Goal: Task Accomplishment & Management: Use online tool/utility

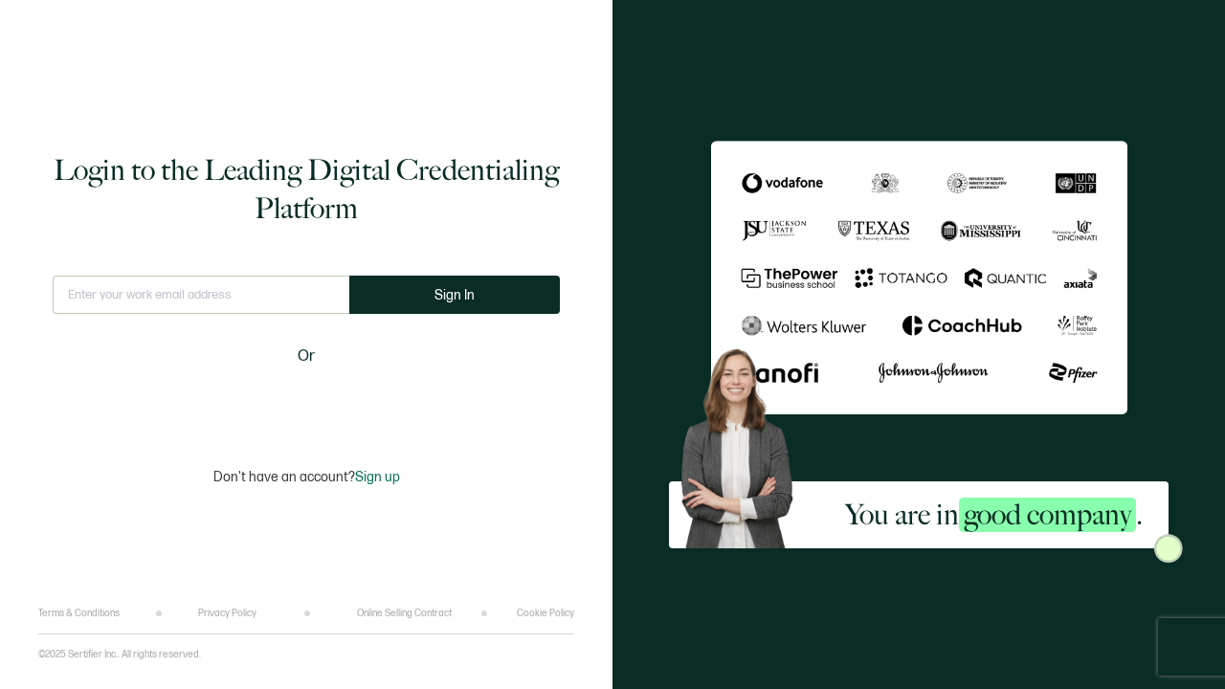
click at [371, 406] on div "Sign in with Google. Opens in new tab" at bounding box center [306, 402] width 220 height 42
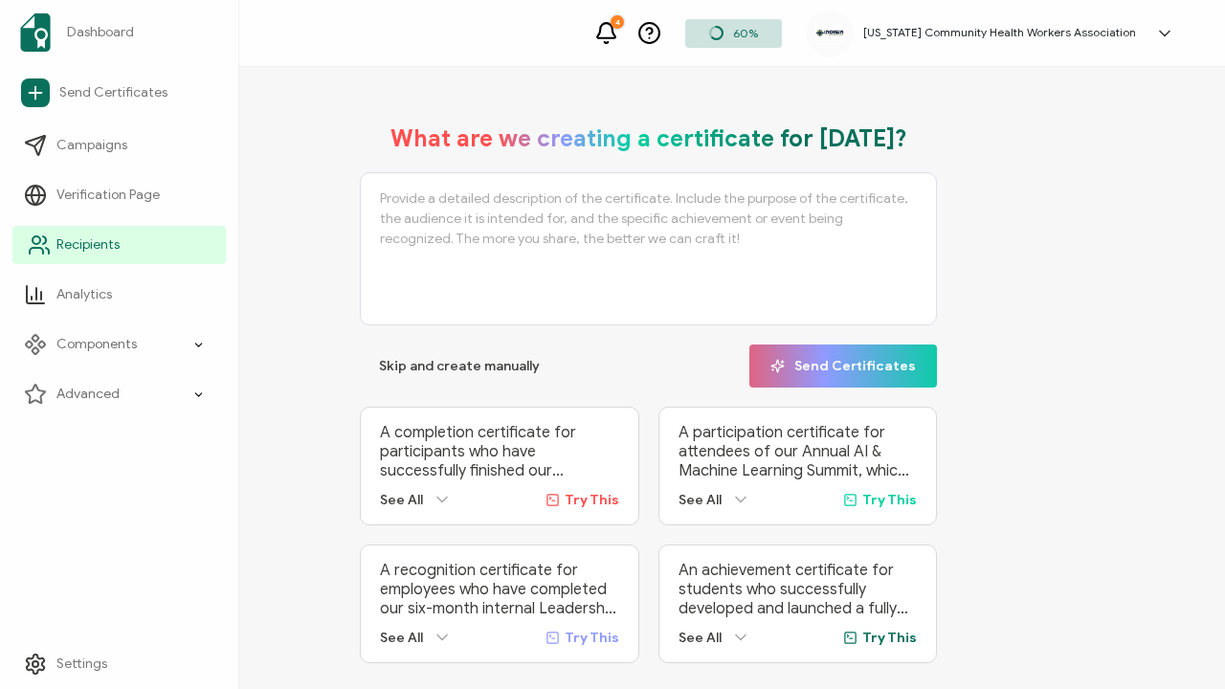
click at [61, 246] on span "Recipients" at bounding box center [87, 245] width 63 height 19
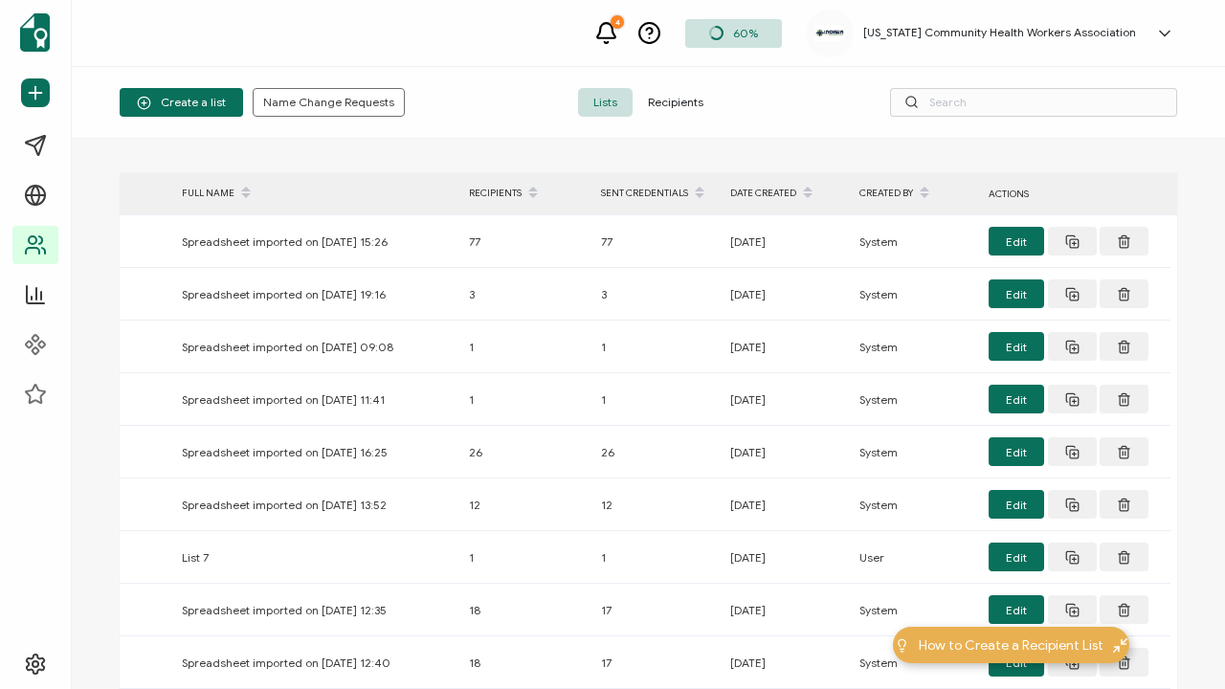
click at [678, 99] on span "Recipients" at bounding box center [676, 102] width 86 height 29
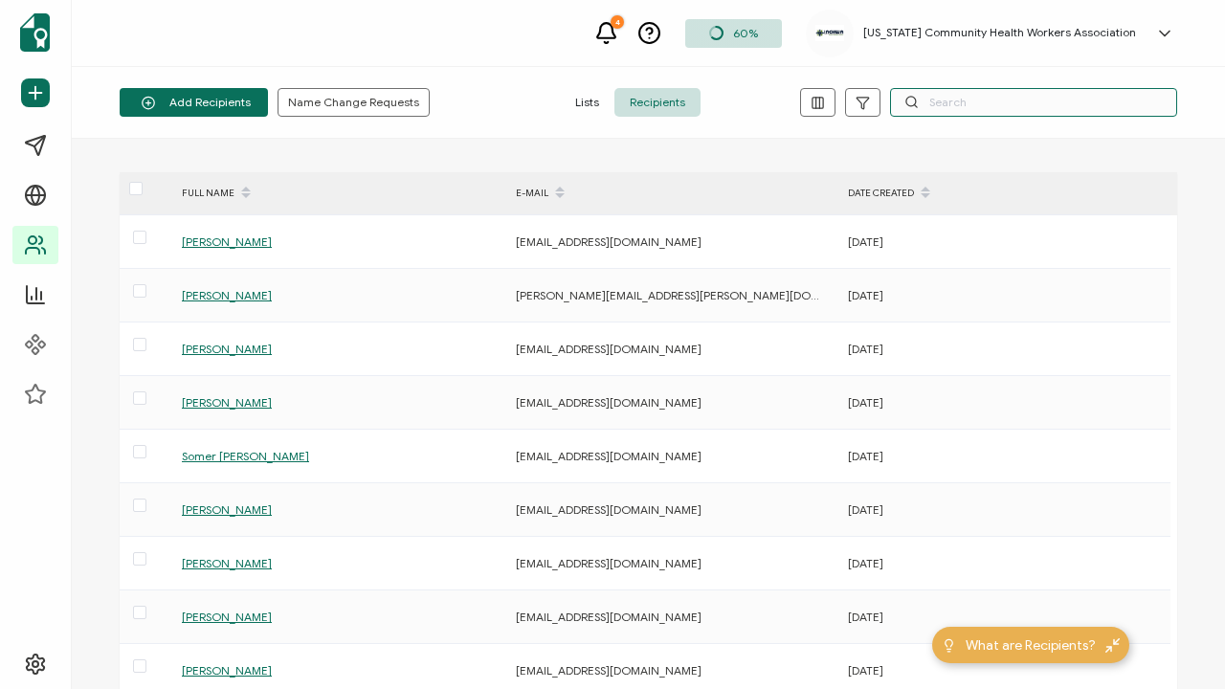
click at [968, 106] on input "text" at bounding box center [1033, 102] width 287 height 29
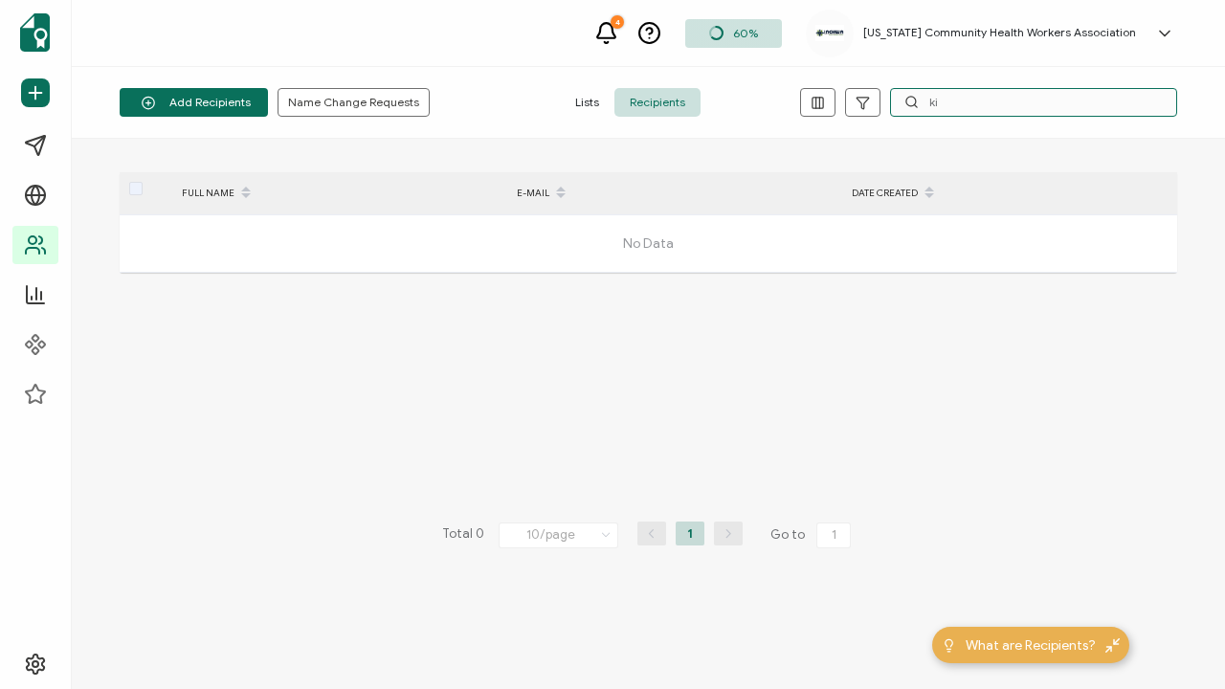
type input "k"
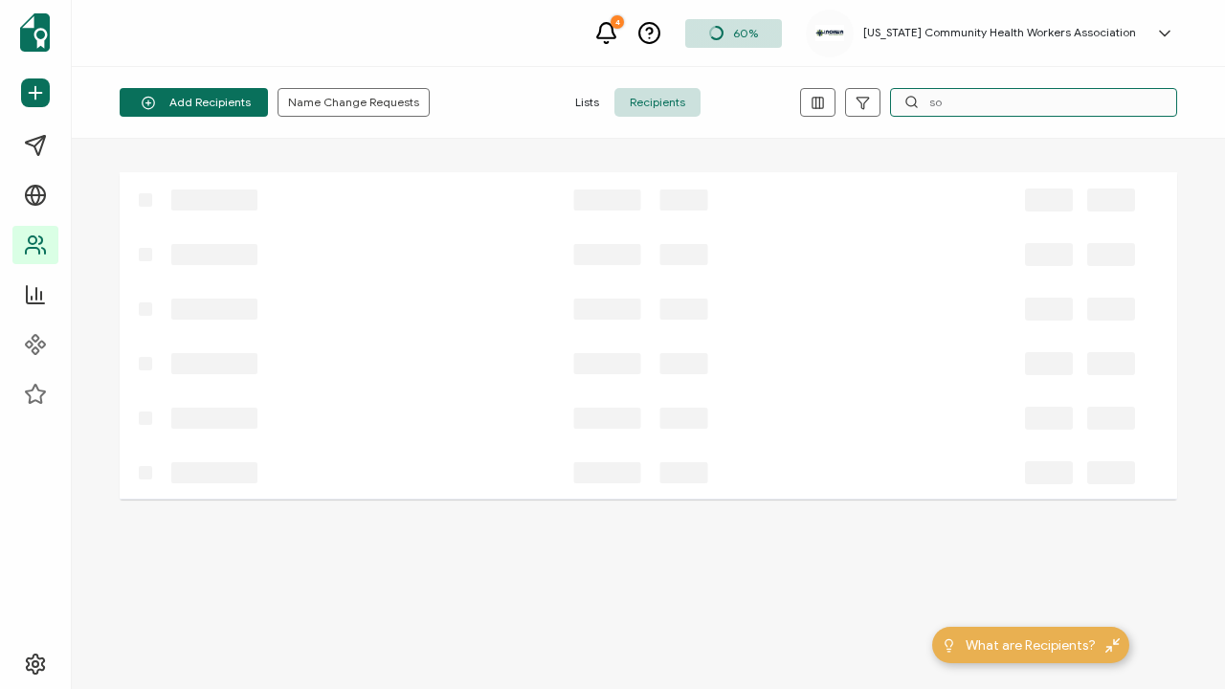
type input "s"
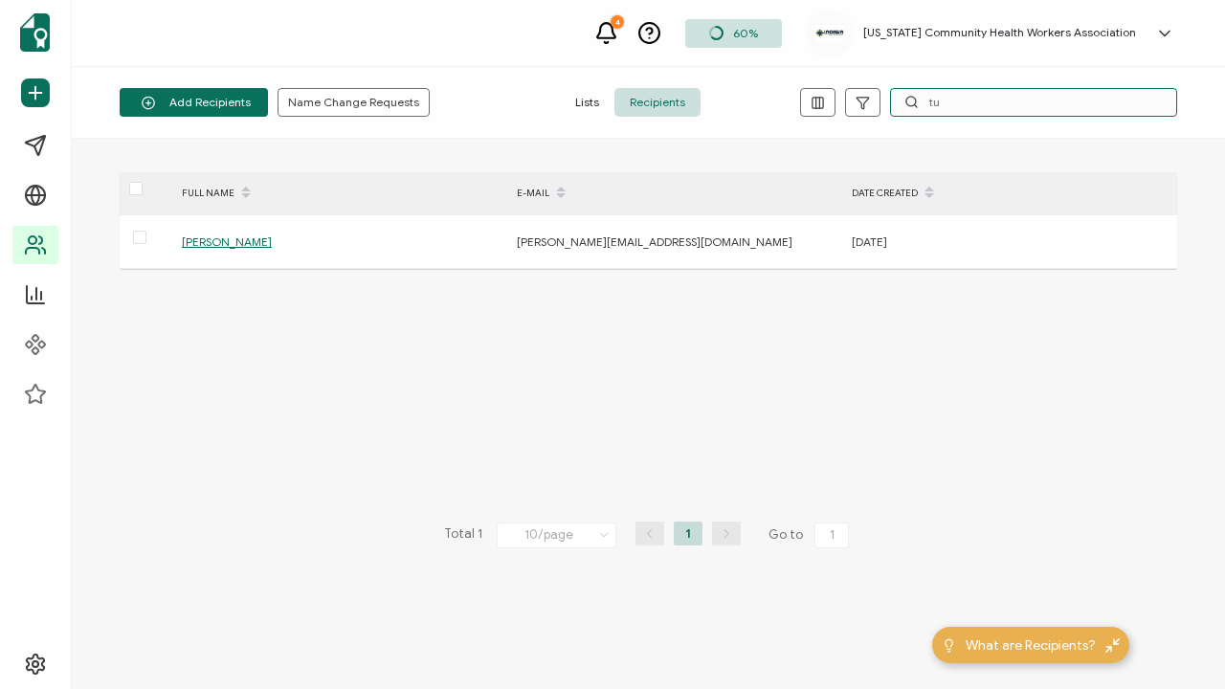
type input "t"
drag, startPoint x: 969, startPoint y: 100, endPoint x: 914, endPoint y: 97, distance: 54.6
click at [914, 97] on div "audra" at bounding box center [1033, 102] width 287 height 29
type input "wilson"
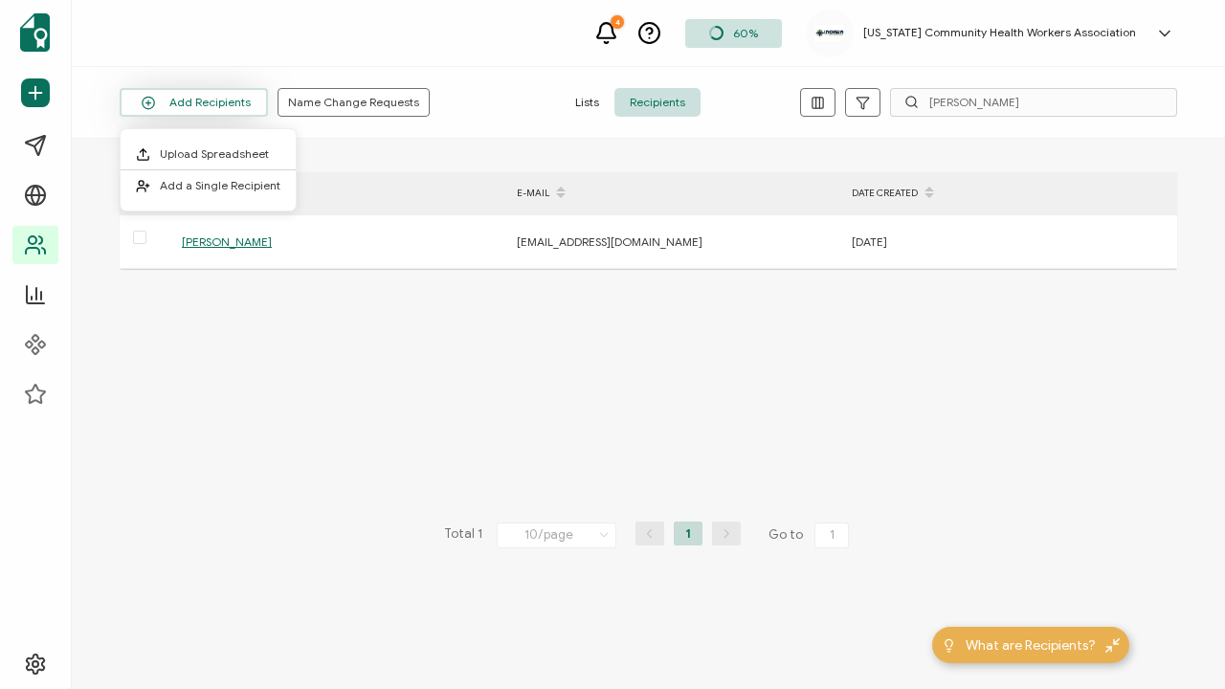
click at [233, 101] on button "Add Recipients" at bounding box center [194, 102] width 148 height 29
click at [240, 151] on span "Upload Spreadsheet" at bounding box center [214, 153] width 109 height 14
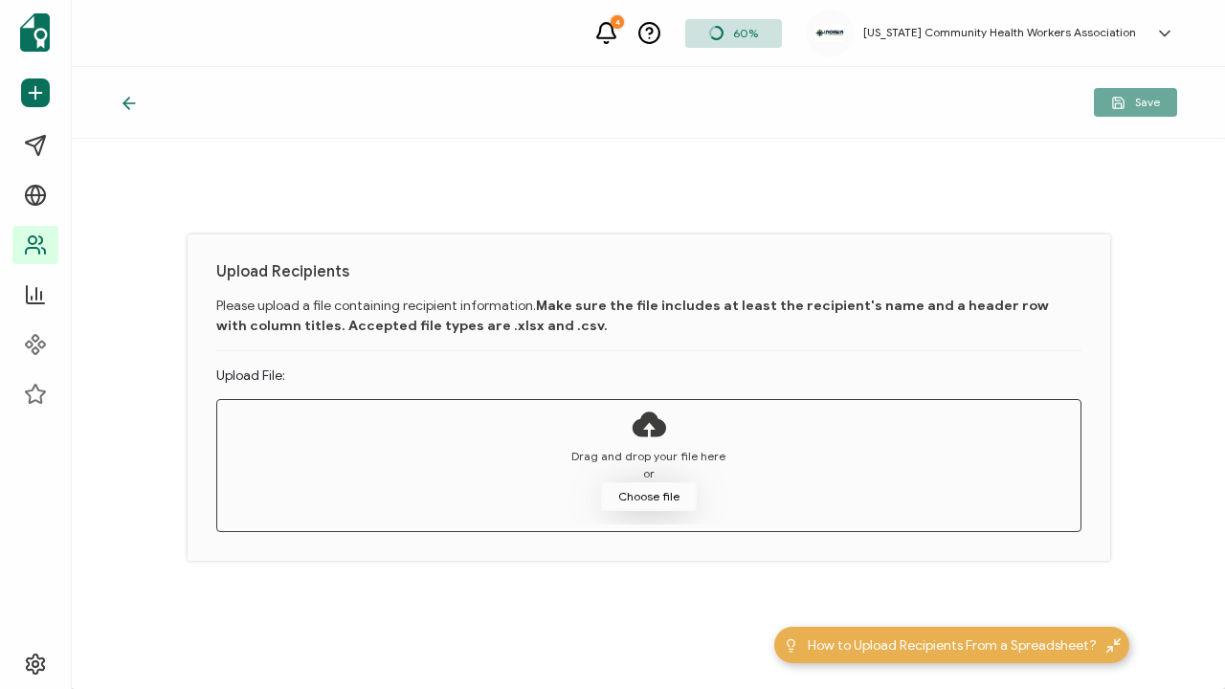
click at [665, 497] on button "Choose file" at bounding box center [649, 497] width 96 height 29
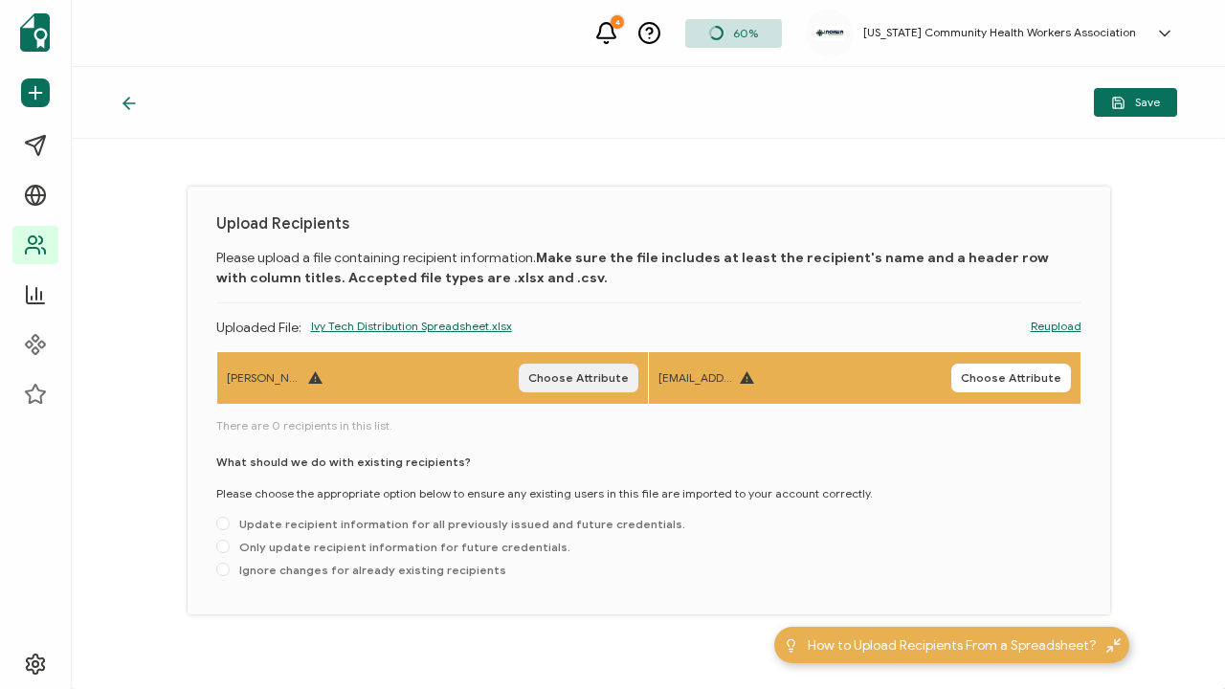
click at [624, 379] on span "Choose Attribute" at bounding box center [578, 377] width 101 height 11
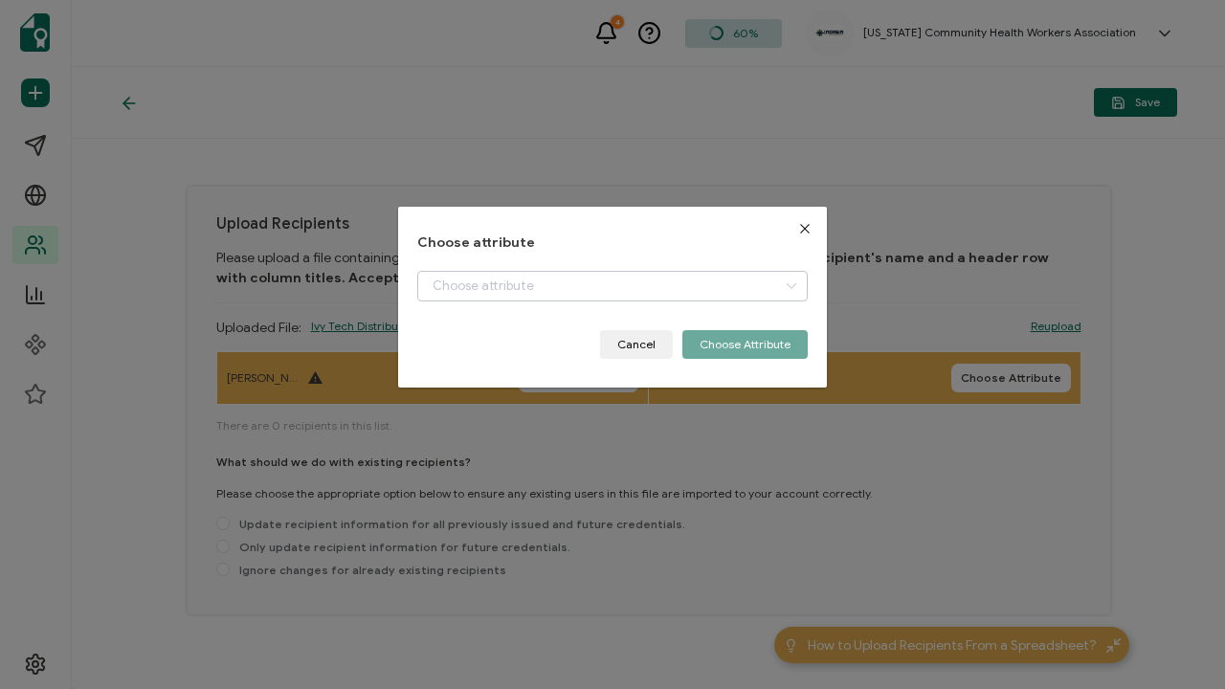
click at [783, 283] on icon "dialog" at bounding box center [791, 286] width 24 height 31
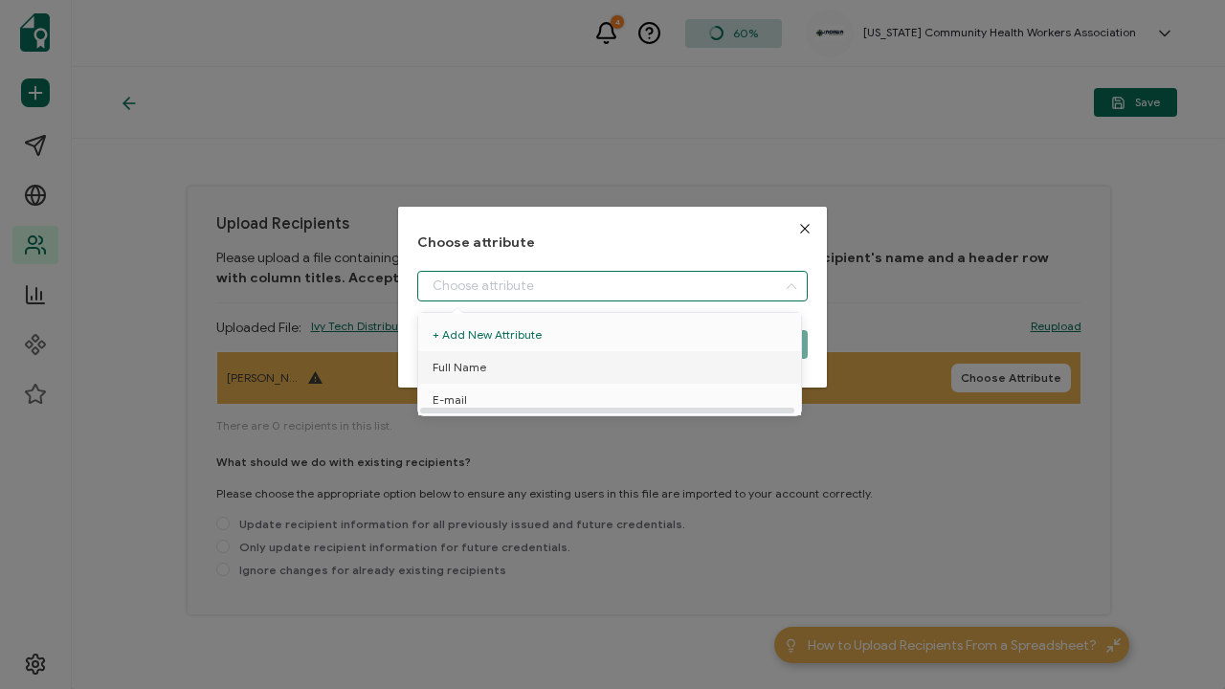
click at [743, 362] on li "Full Name" at bounding box center [613, 367] width 399 height 33
type input "Full Name"
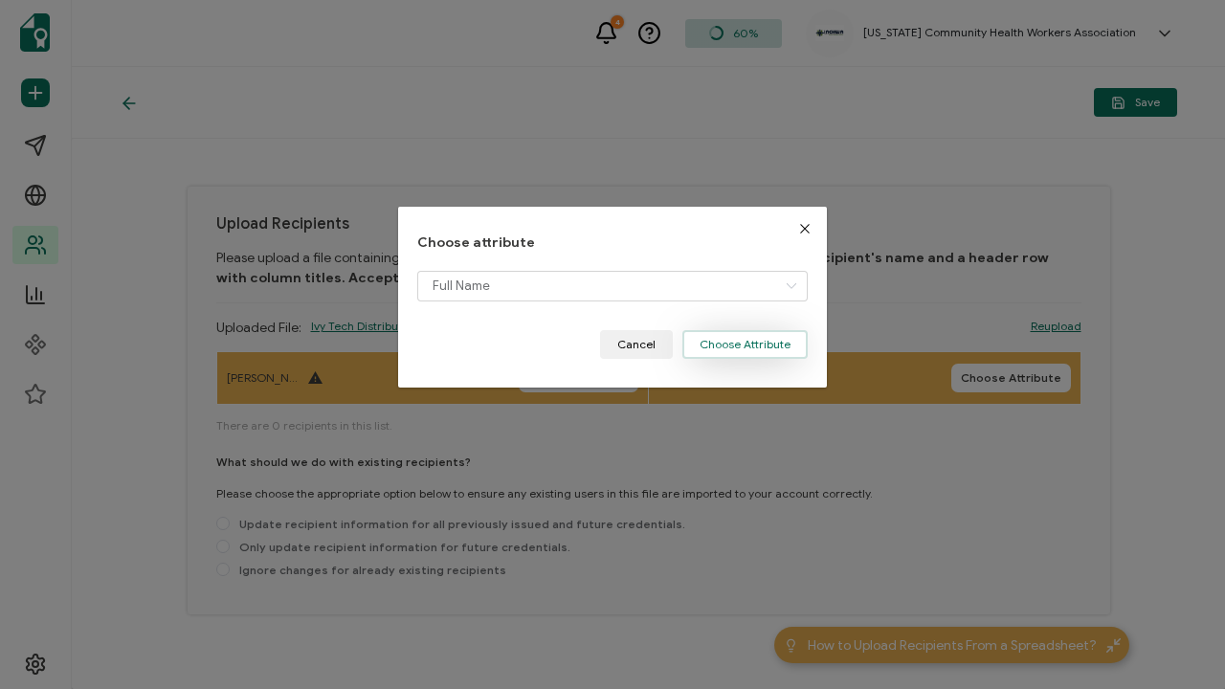
click at [752, 348] on button "Choose Attribute" at bounding box center [745, 344] width 125 height 29
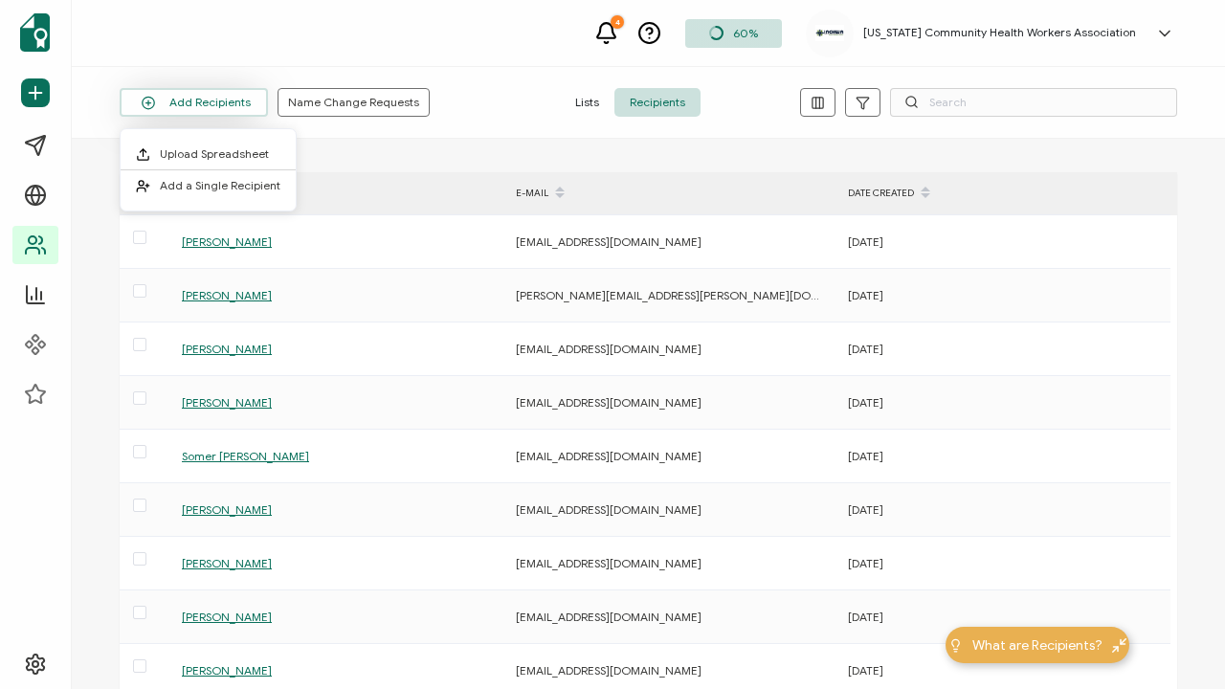
click at [234, 97] on button "Add Recipients" at bounding box center [194, 102] width 148 height 29
click at [238, 150] on span "Upload Spreadsheet" at bounding box center [214, 153] width 109 height 14
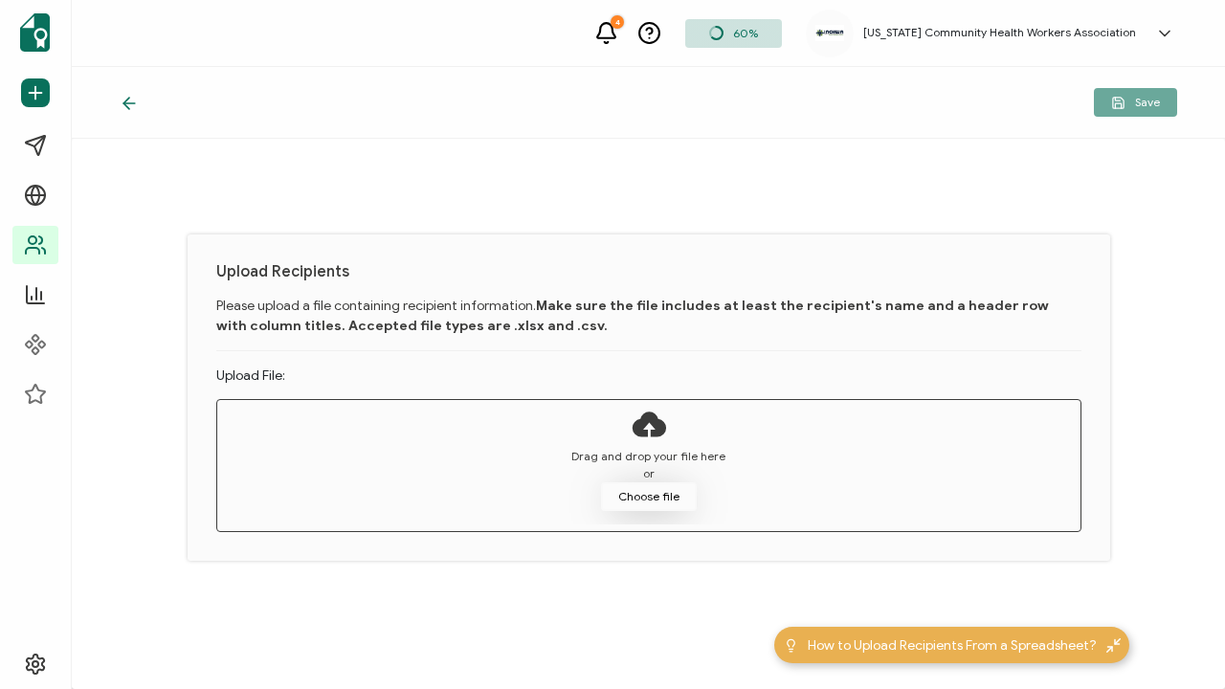
click at [665, 500] on button "Choose file" at bounding box center [649, 497] width 96 height 29
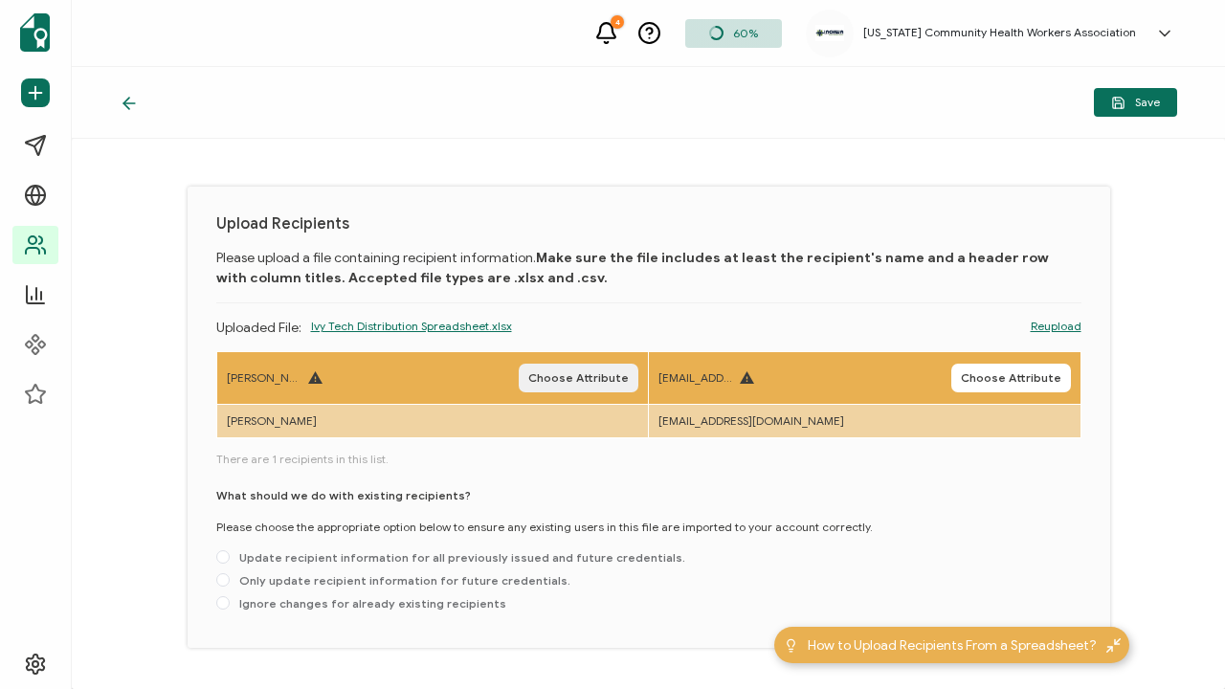
click at [623, 378] on span "Choose Attribute" at bounding box center [578, 377] width 101 height 11
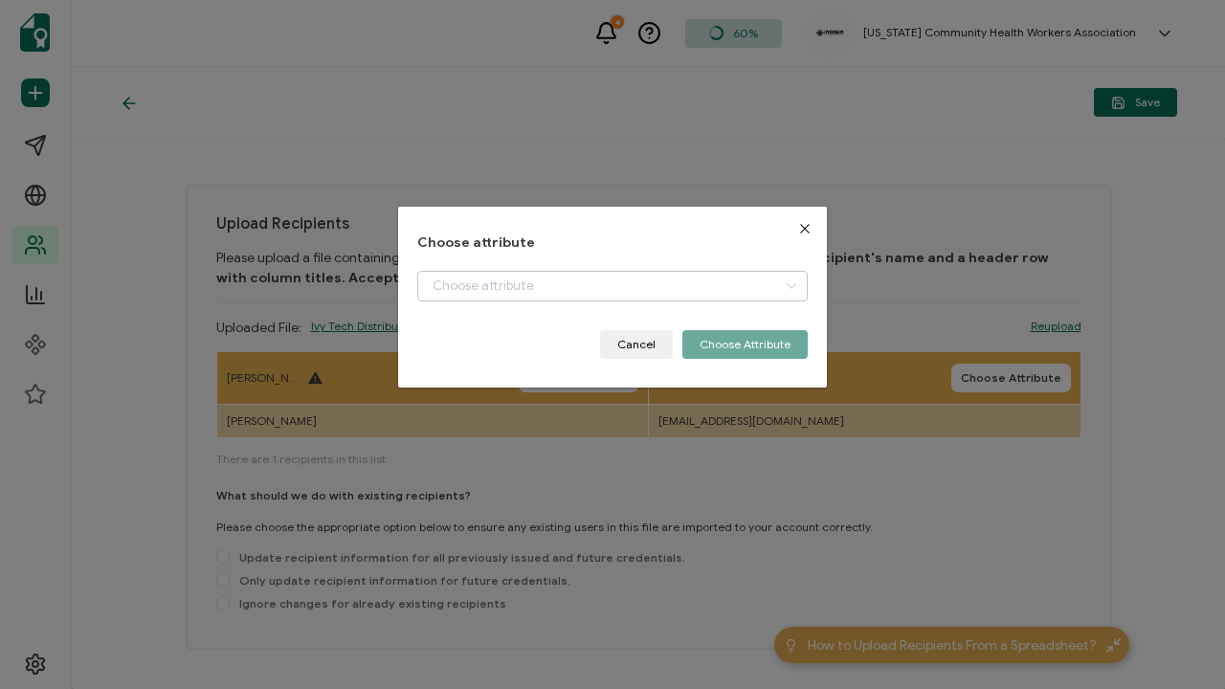
click at [791, 280] on icon "dialog" at bounding box center [791, 286] width 24 height 31
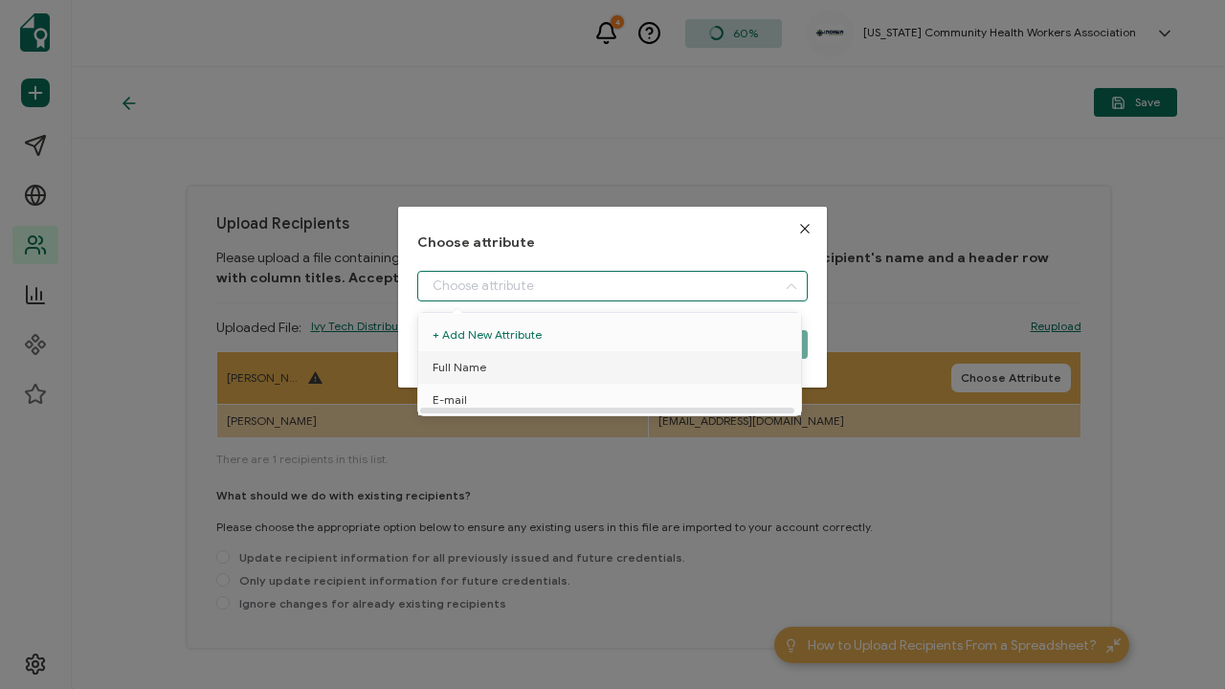
click at [701, 371] on li "Full Name" at bounding box center [613, 367] width 399 height 33
type input "Full Name"
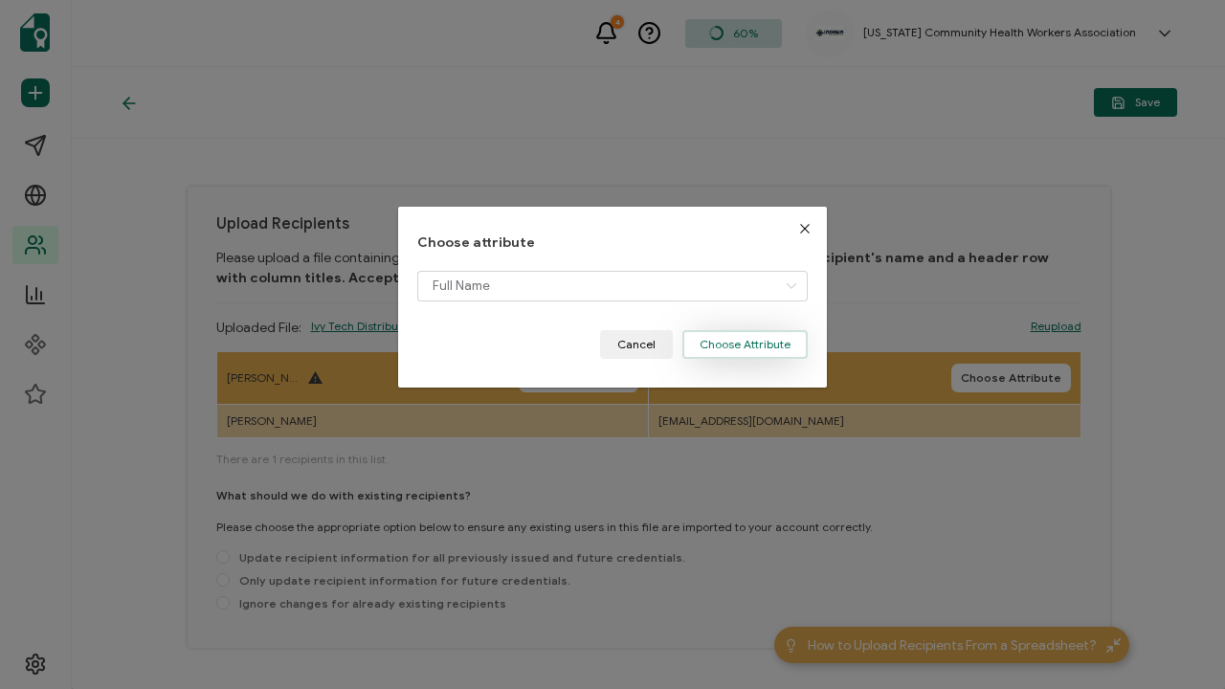
click at [755, 342] on button "Choose Attribute" at bounding box center [745, 344] width 125 height 29
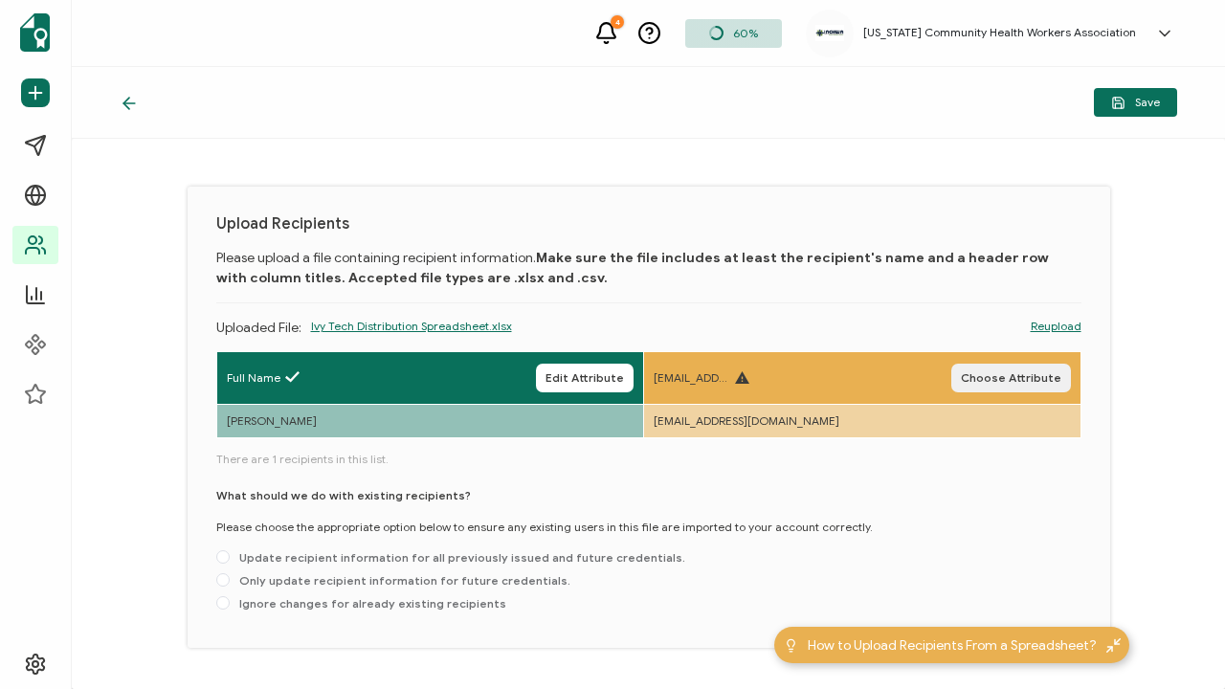
click at [1046, 380] on span "Choose Attribute" at bounding box center [1011, 377] width 101 height 11
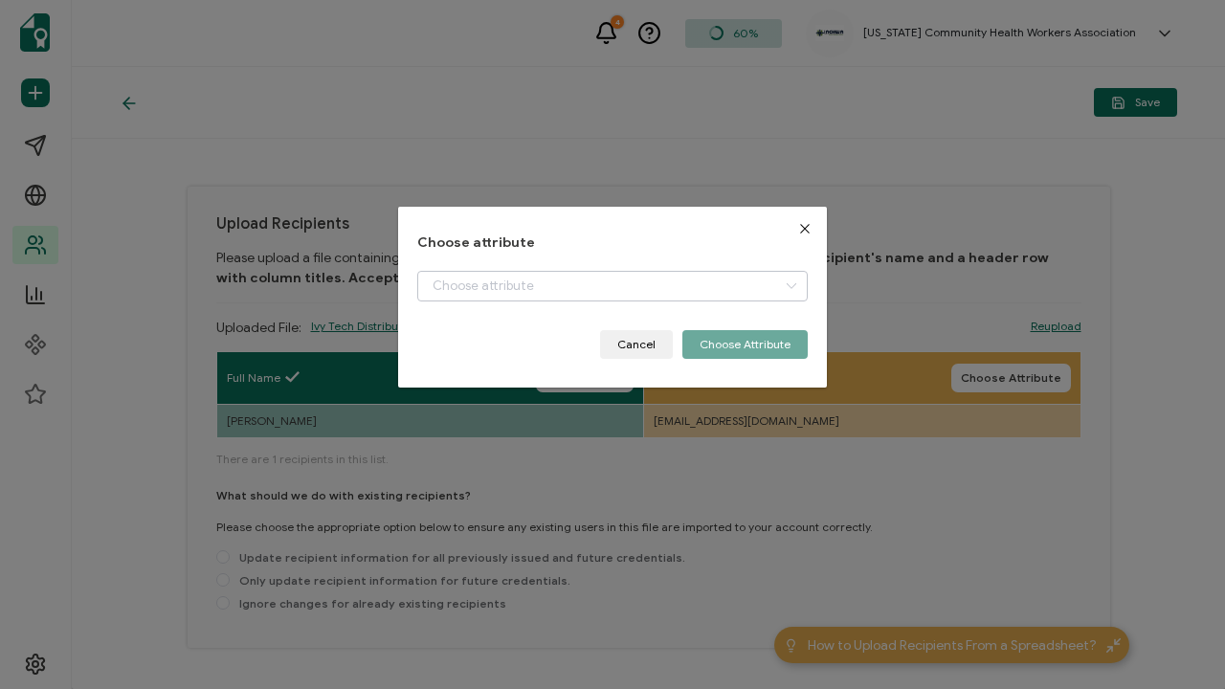
click at [796, 283] on icon "dialog" at bounding box center [791, 286] width 24 height 31
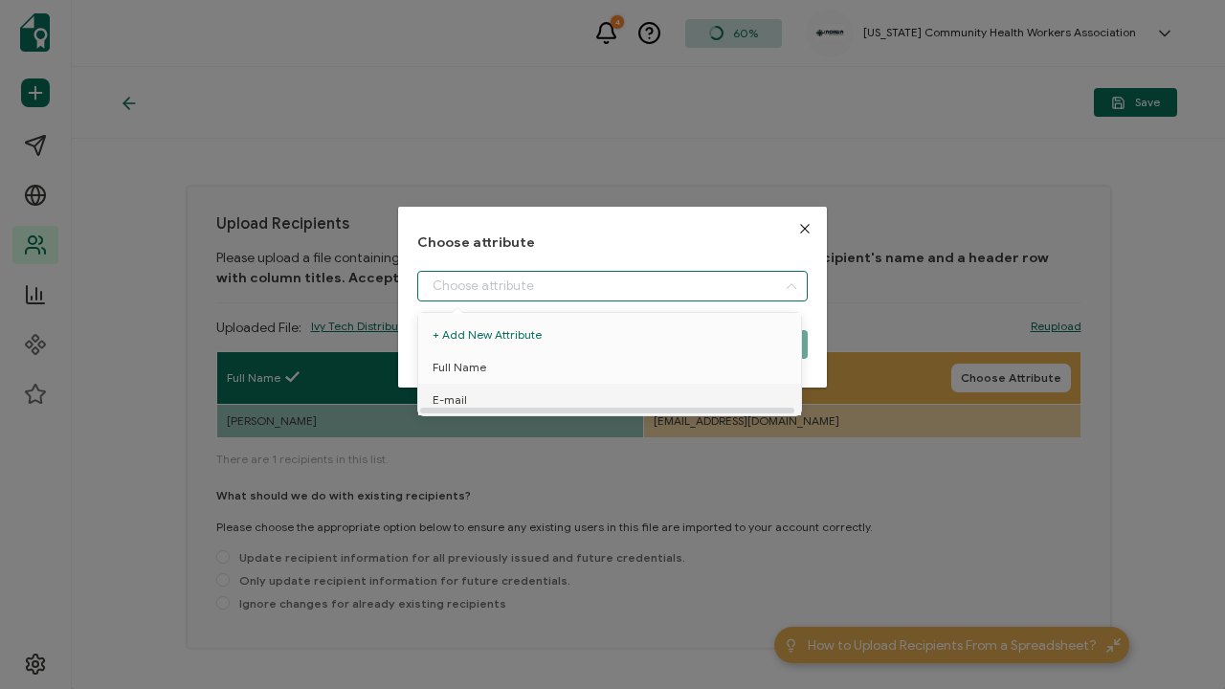
click at [732, 394] on li "E-mail" at bounding box center [613, 400] width 399 height 33
type input "E-mail"
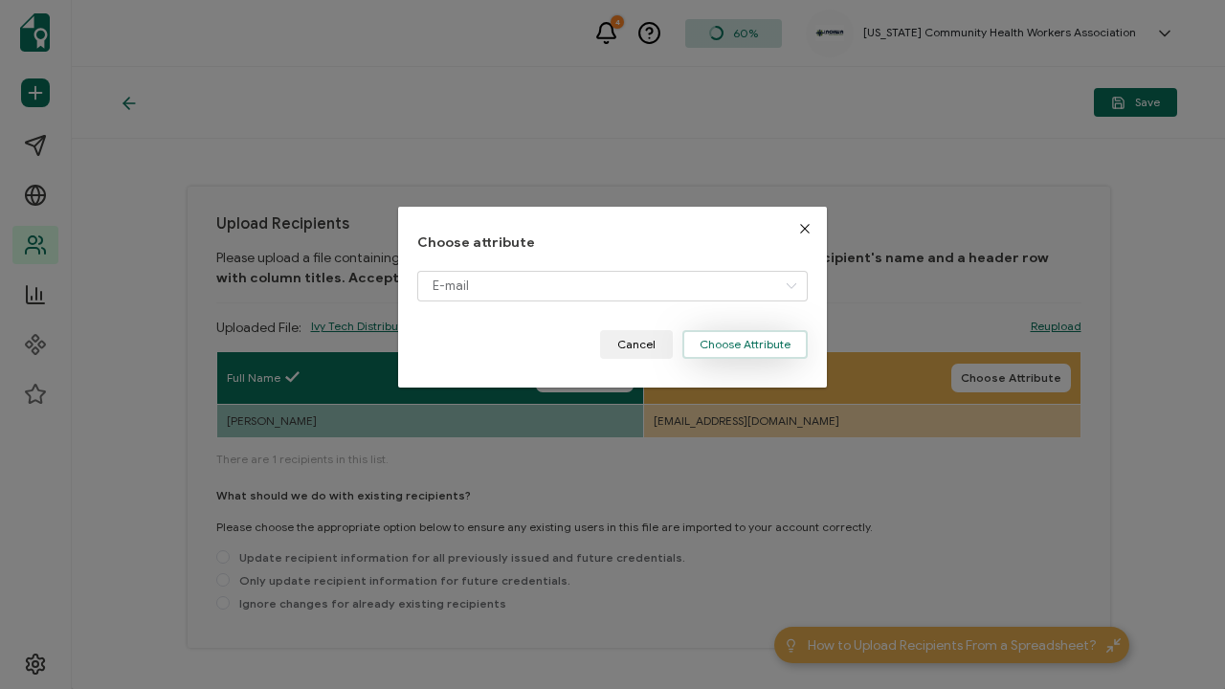
click at [760, 343] on button "Choose Attribute" at bounding box center [745, 344] width 125 height 29
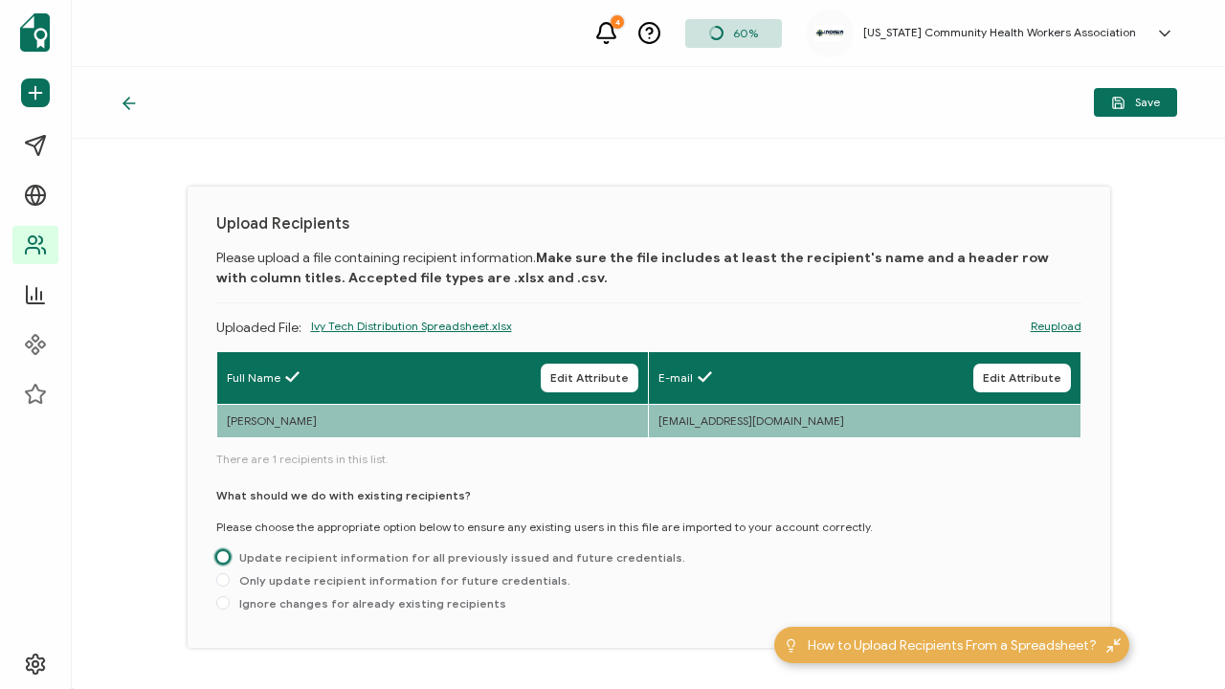
click at [225, 561] on span at bounding box center [222, 556] width 13 height 13
click at [225, 561] on input "Update recipient information for all previously issued and future credentials." at bounding box center [222, 557] width 13 height 15
radio input "true"
click at [1138, 102] on span "Save" at bounding box center [1136, 103] width 49 height 14
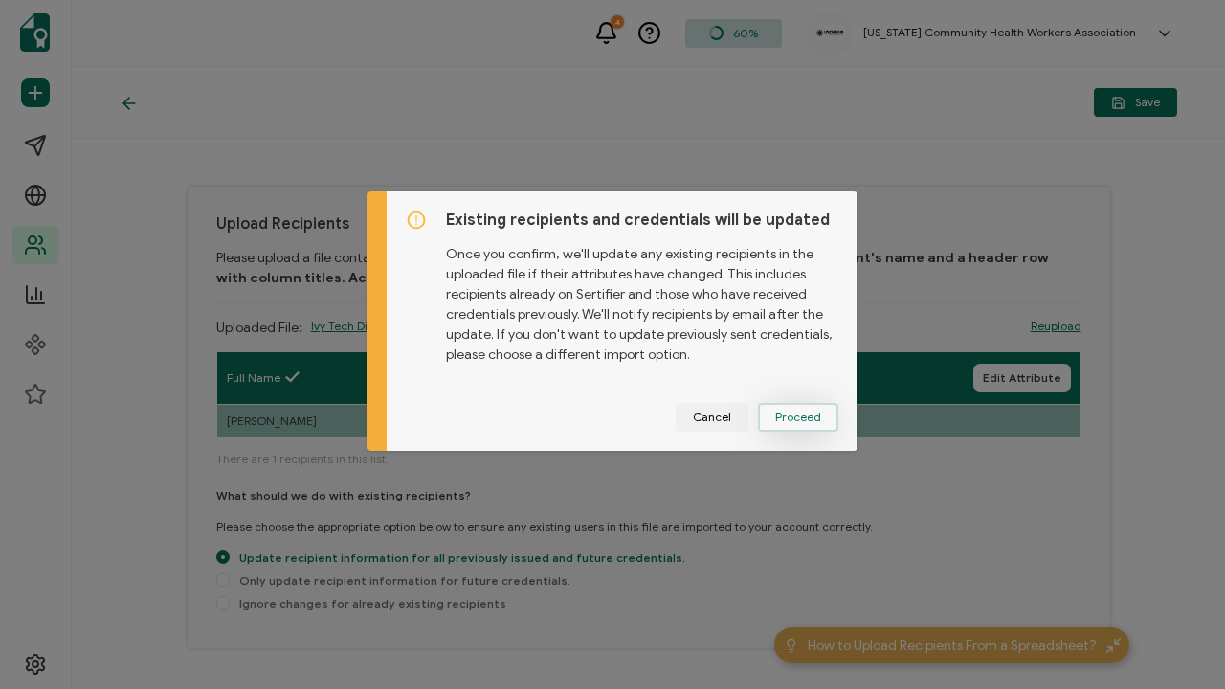
click at [803, 414] on span "Proceed" at bounding box center [798, 417] width 46 height 11
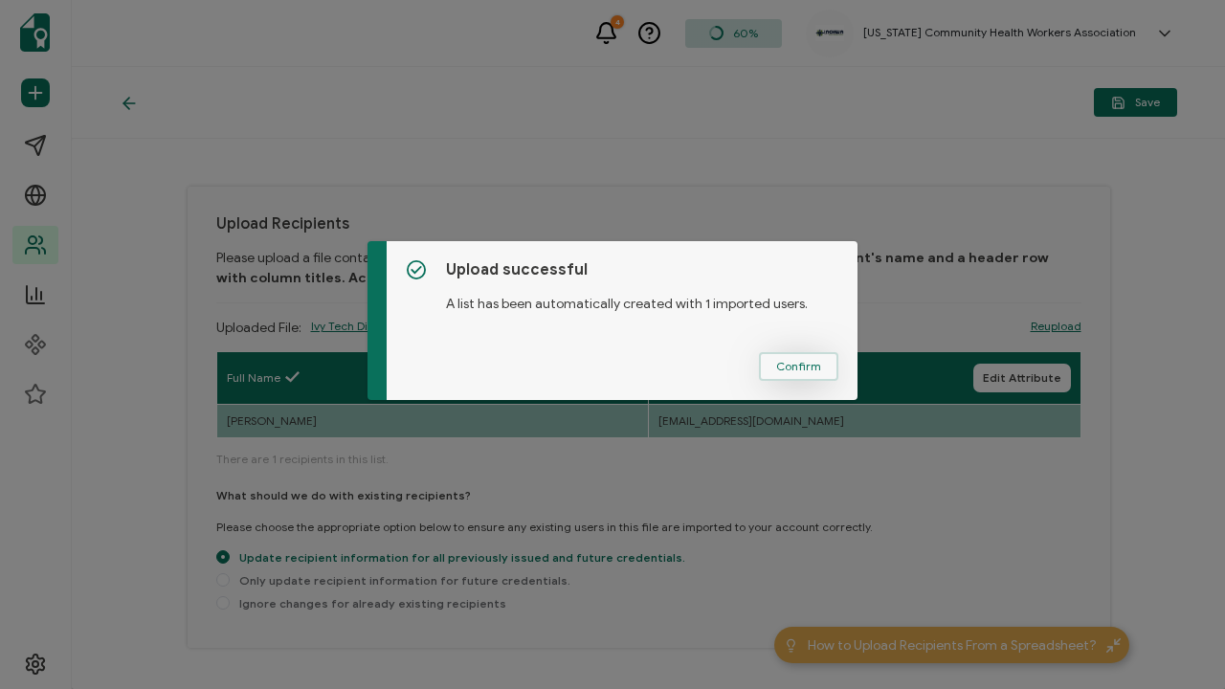
click at [814, 366] on span "Confirm" at bounding box center [798, 366] width 45 height 11
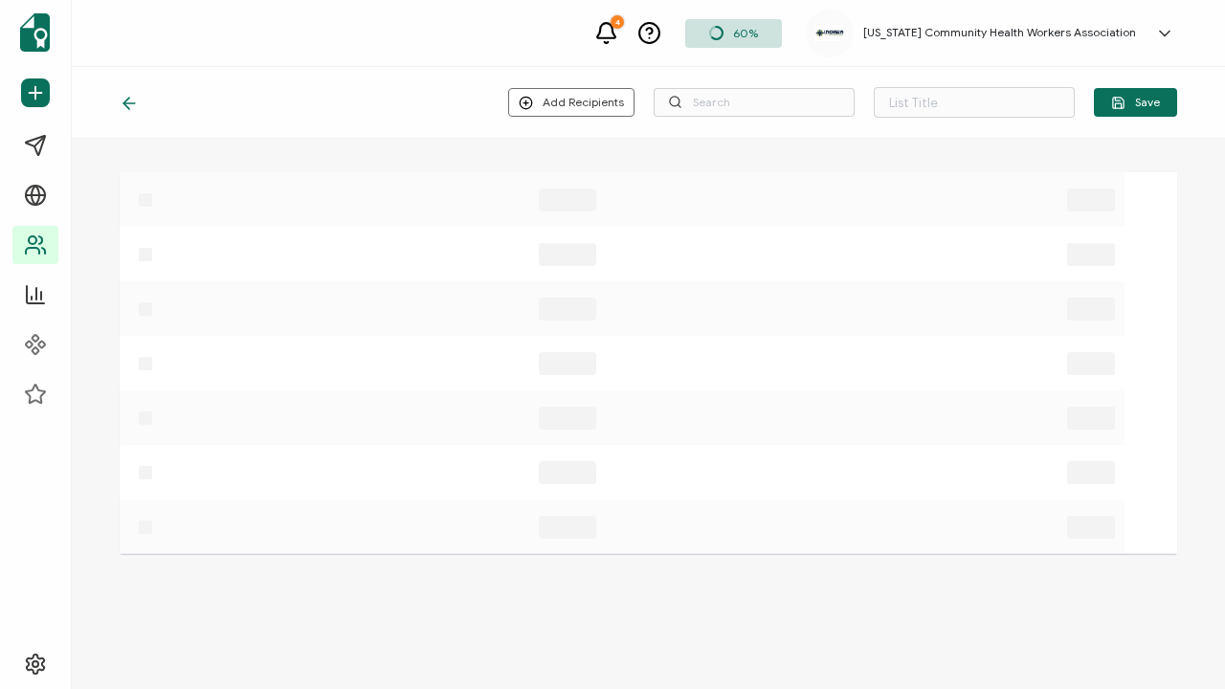
type input "Spreadsheet imported on [DATE] 16:16"
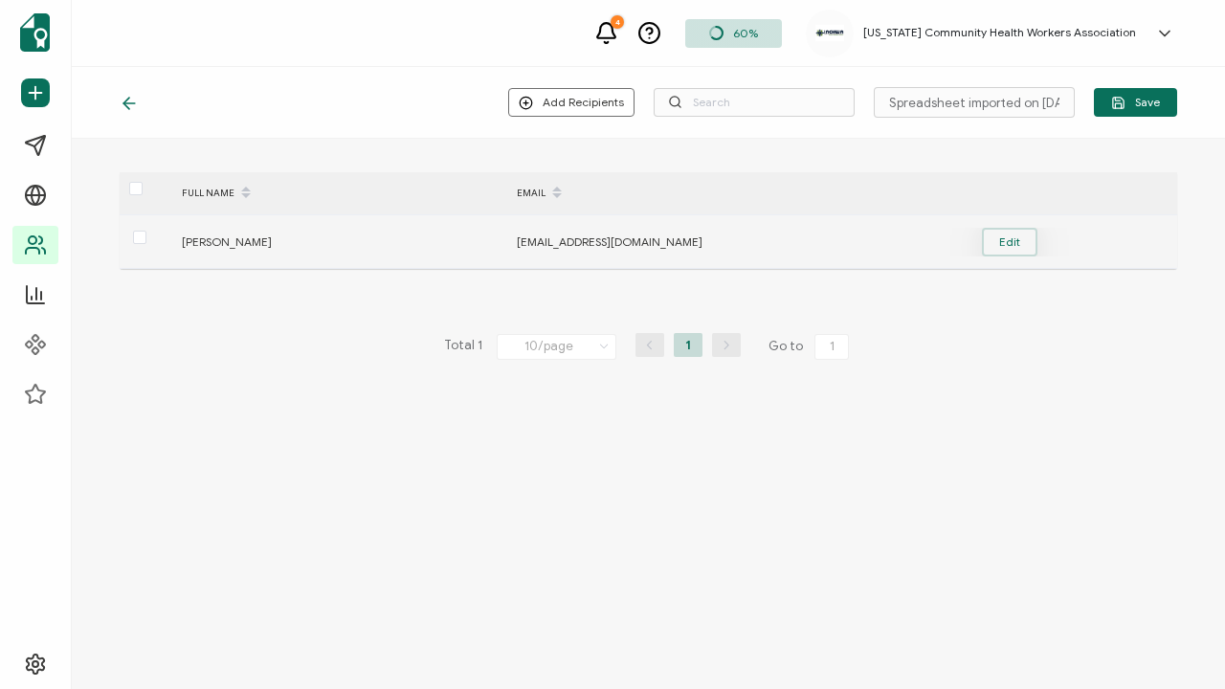
click at [1012, 242] on button "Edit" at bounding box center [1010, 242] width 56 height 29
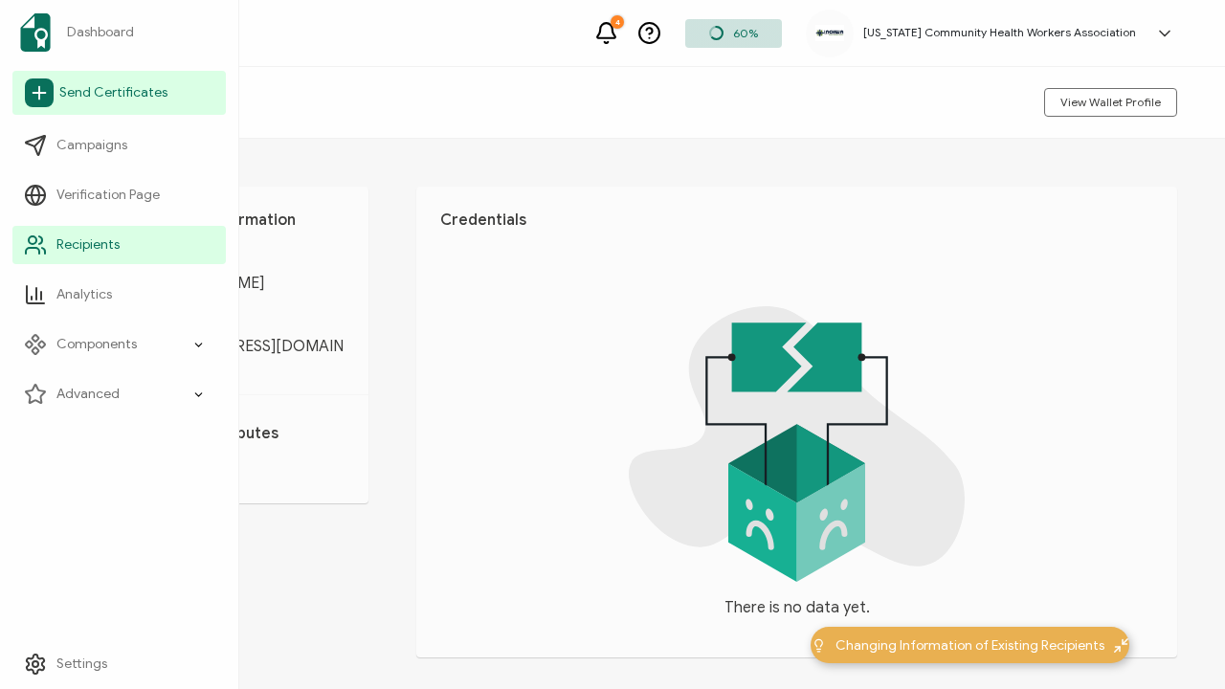
click at [92, 92] on span "Send Certificates" at bounding box center [113, 92] width 108 height 19
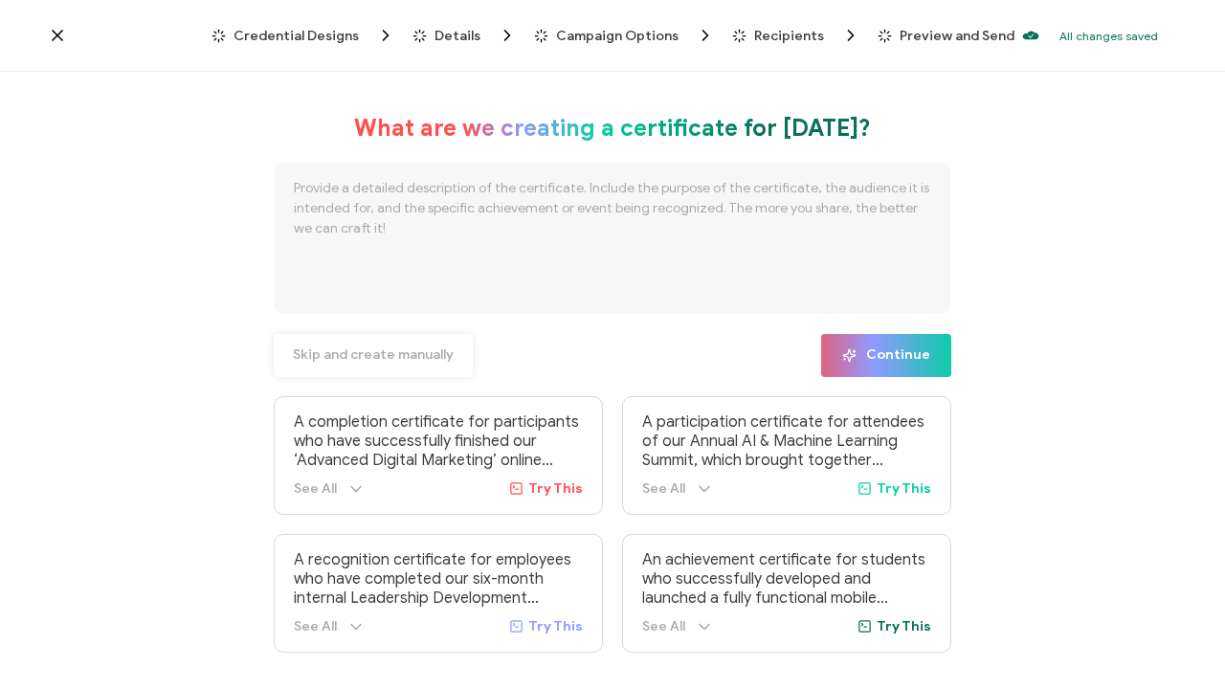
click at [404, 356] on span "Skip and create manually" at bounding box center [373, 354] width 161 height 13
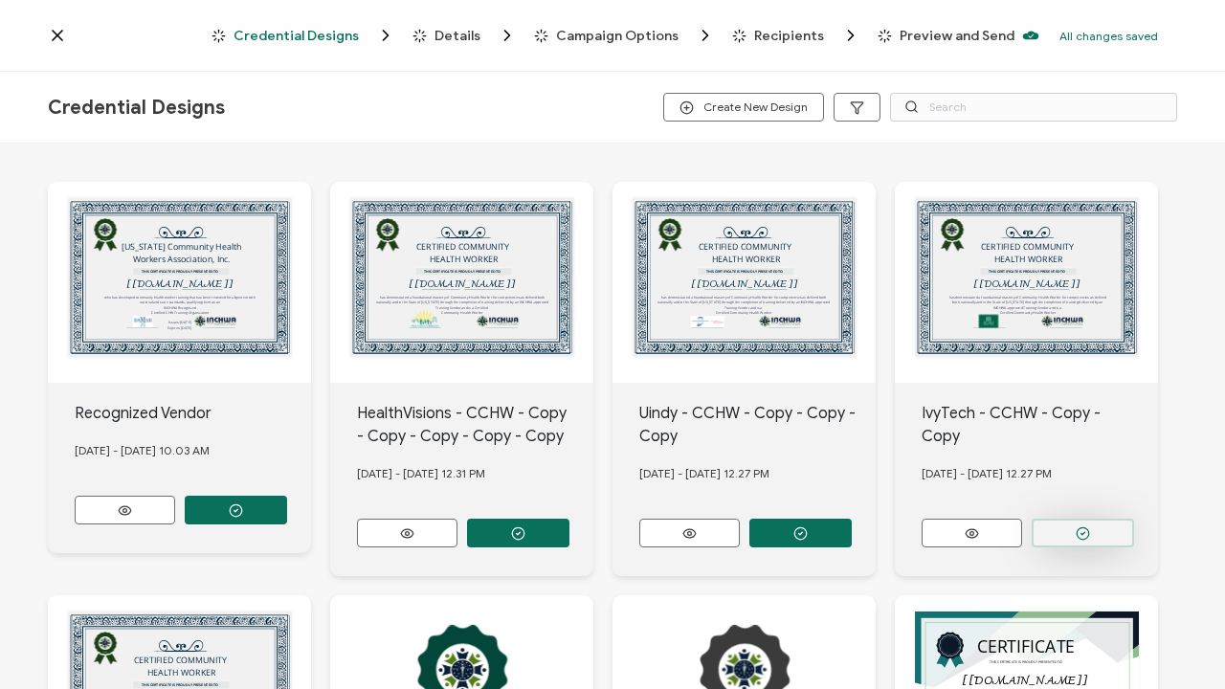
click at [287, 507] on button "button" at bounding box center [236, 510] width 102 height 29
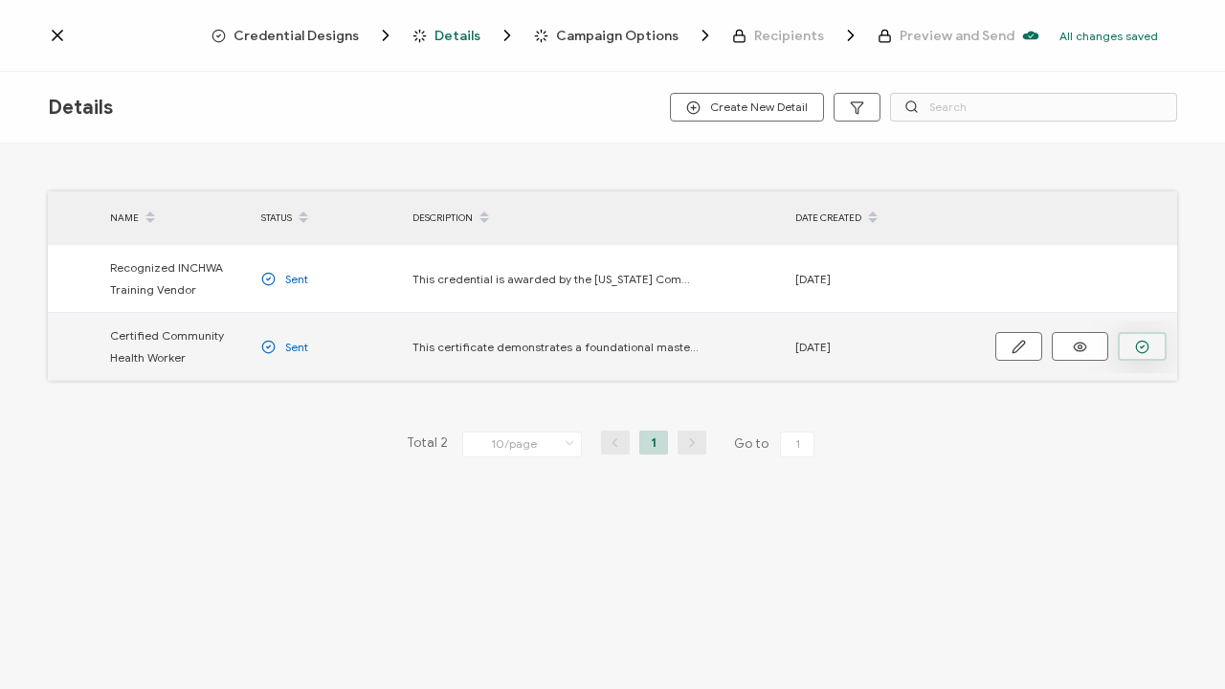
click at [1145, 348] on icon "button" at bounding box center [1142, 347] width 14 height 14
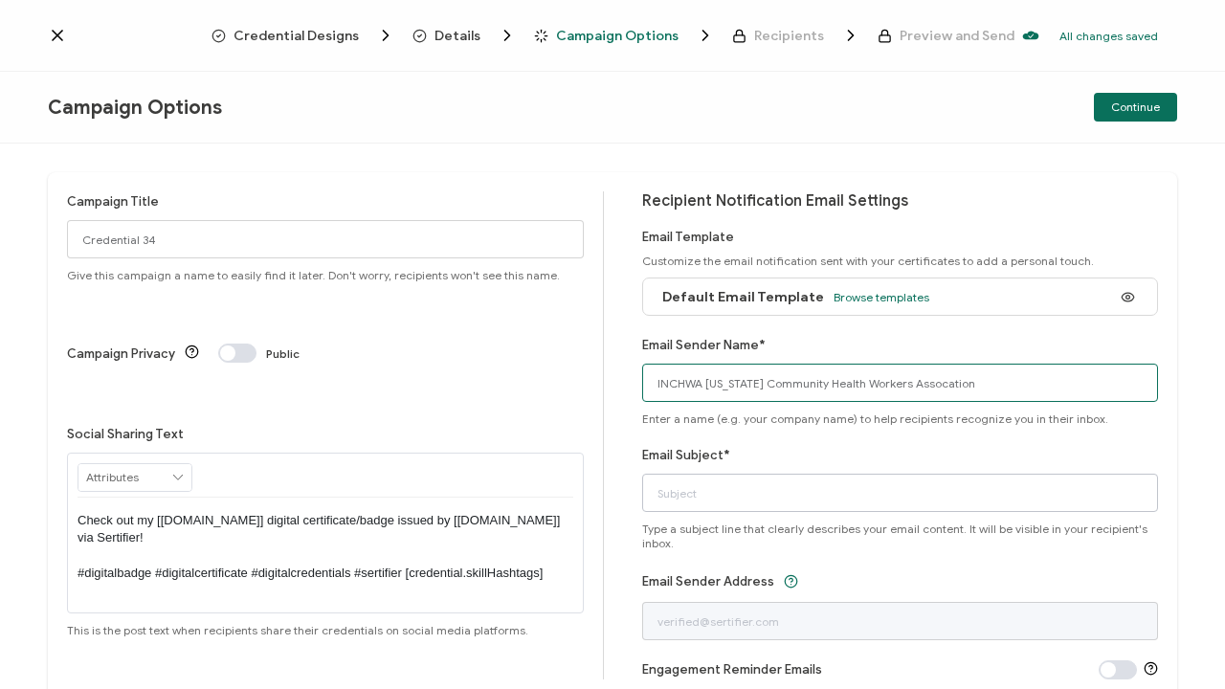
type input "INCHWA [US_STATE] Community Health Workers Assocation"
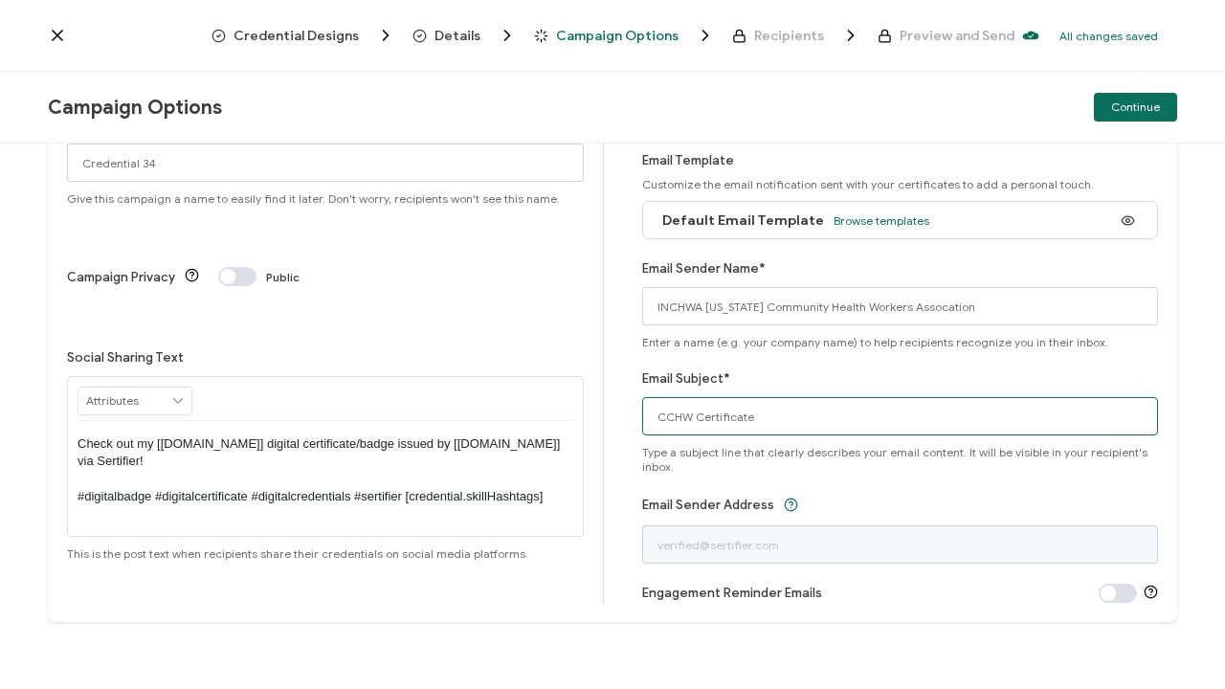
scroll to position [77, 0]
type input "CCHW Certificate"
click at [1158, 108] on span "Continue" at bounding box center [1136, 106] width 49 height 11
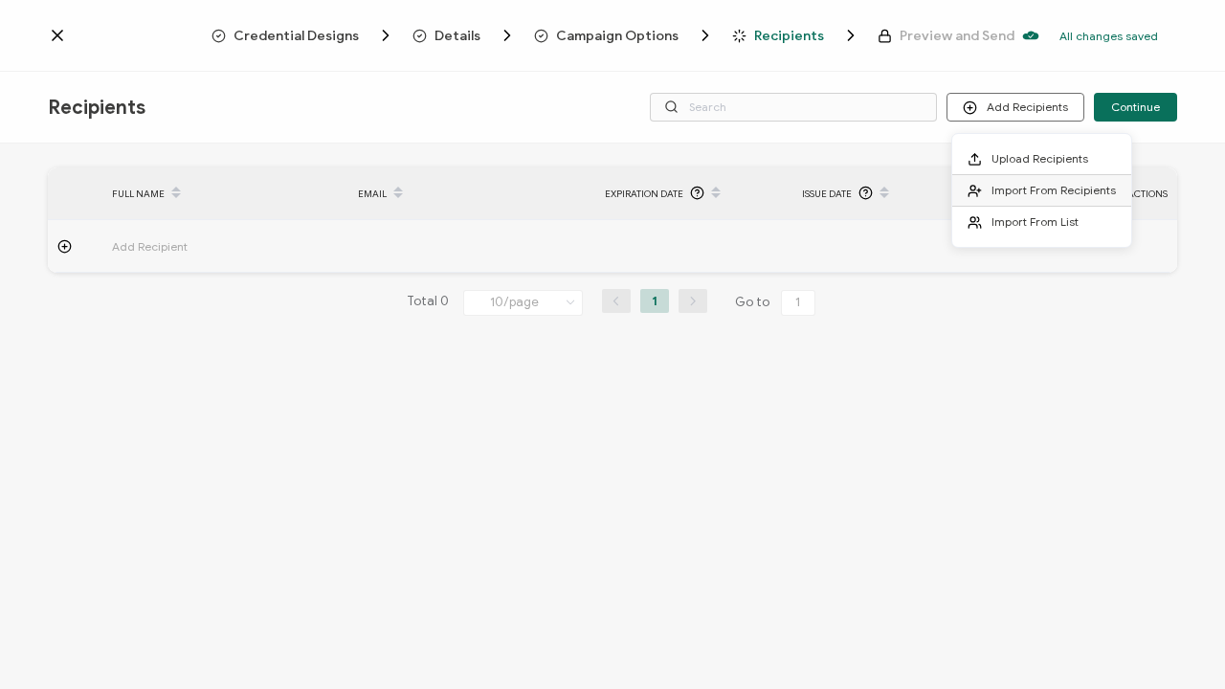
click at [1043, 187] on span "Import From Recipients" at bounding box center [1054, 190] width 124 height 14
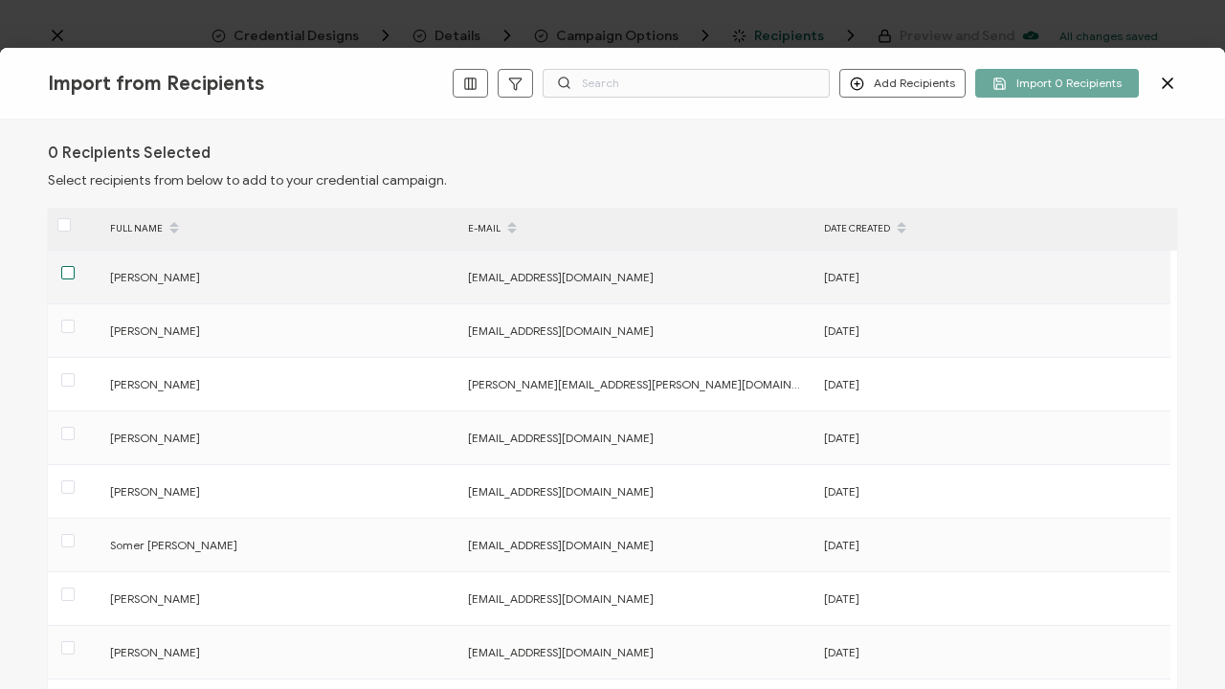
click at [66, 271] on span at bounding box center [67, 272] width 13 height 13
click at [75, 266] on input "checkbox" at bounding box center [75, 266] width 0 height 0
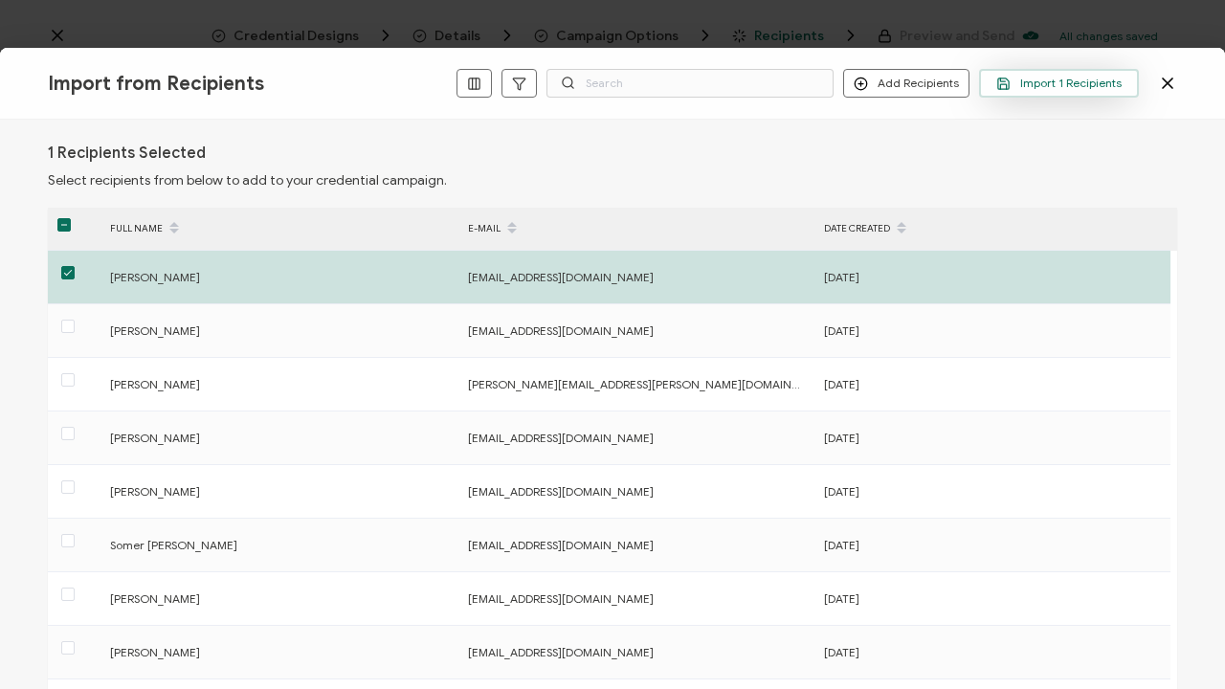
click at [1114, 82] on span "Import 1 Recipients" at bounding box center [1059, 84] width 125 height 14
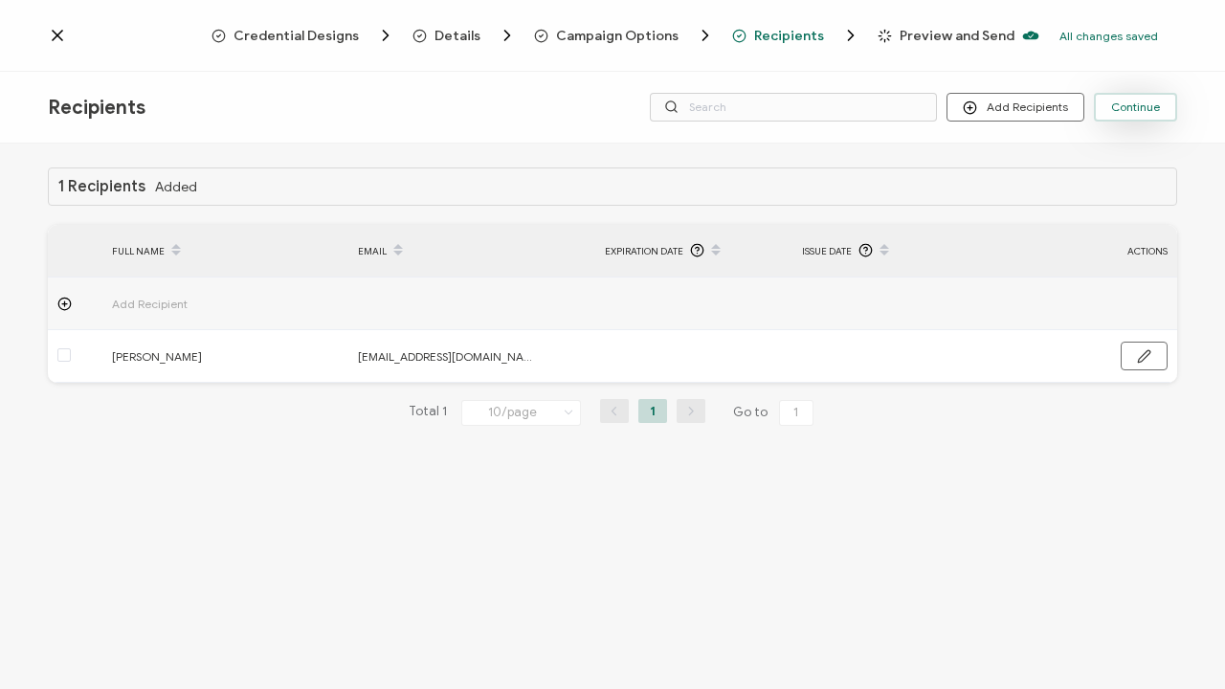
click at [1145, 105] on span "Continue" at bounding box center [1136, 106] width 49 height 11
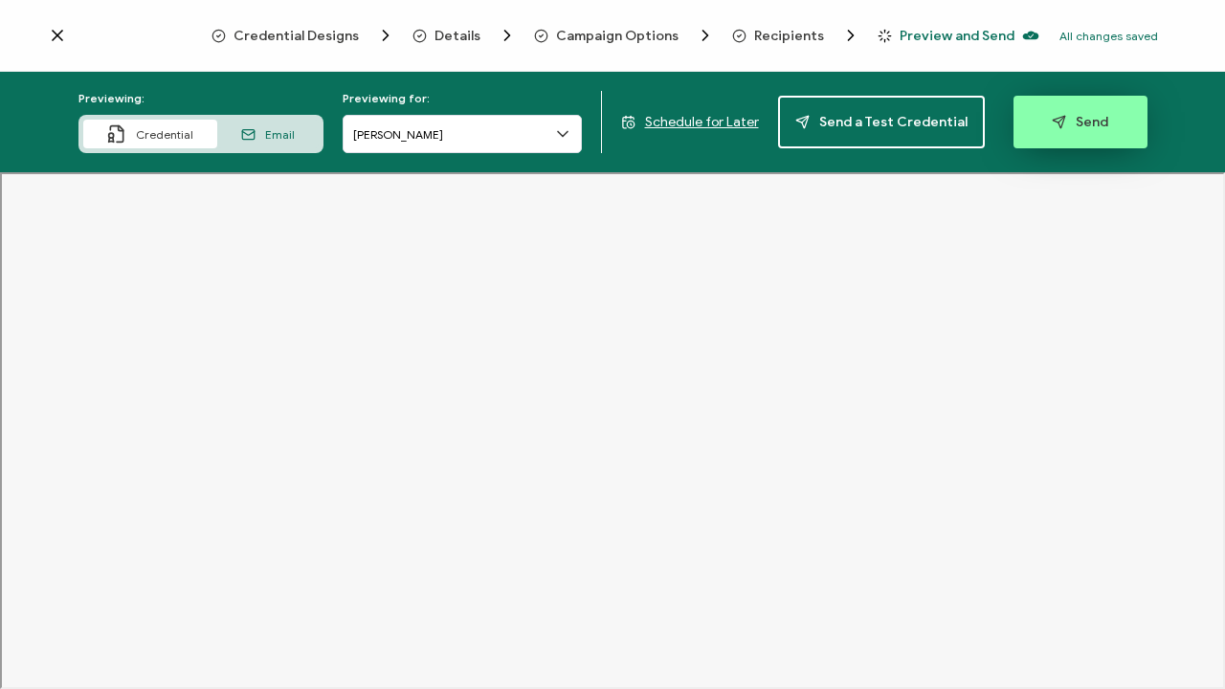
click at [1085, 123] on span "Send" at bounding box center [1080, 122] width 56 height 14
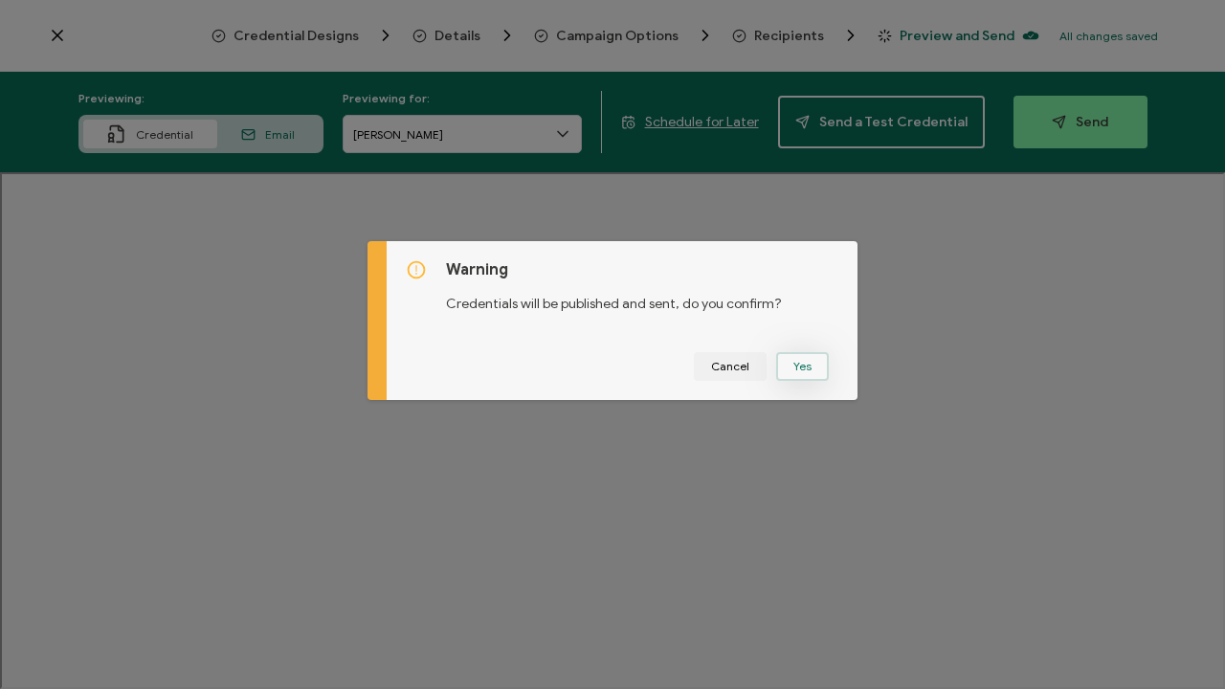
click at [803, 368] on button "Yes" at bounding box center [802, 366] width 53 height 29
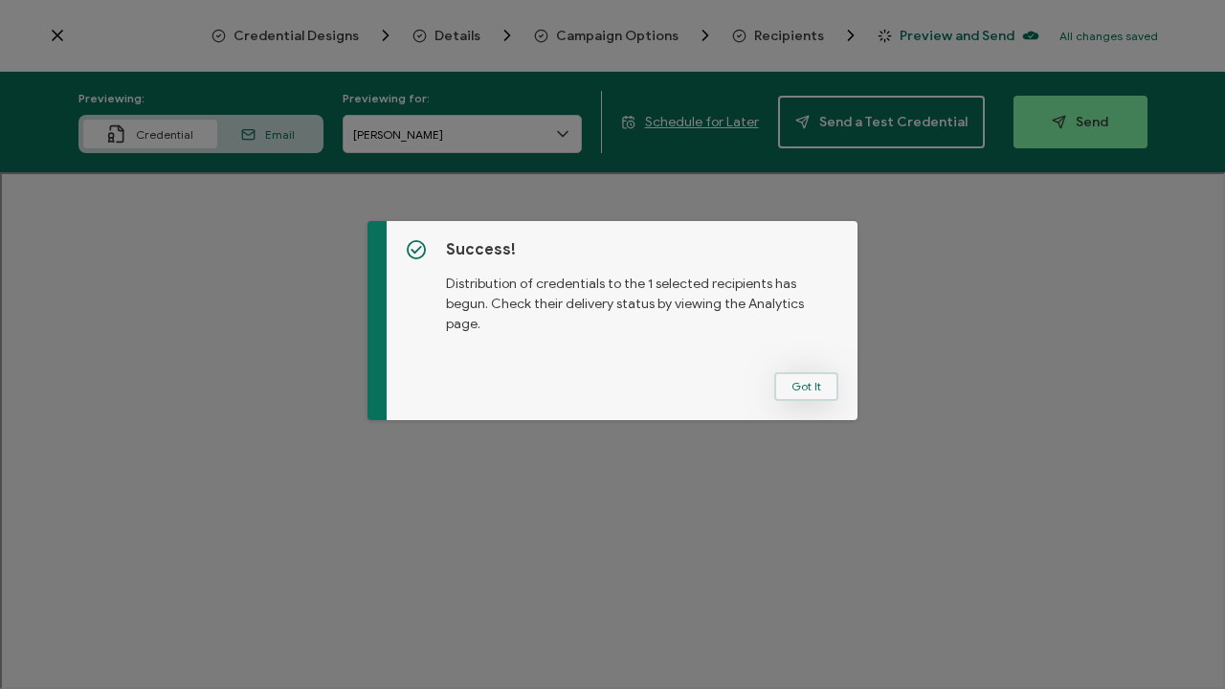
click at [805, 382] on button "Got It" at bounding box center [807, 386] width 64 height 29
